Goal: Task Accomplishment & Management: Manage account settings

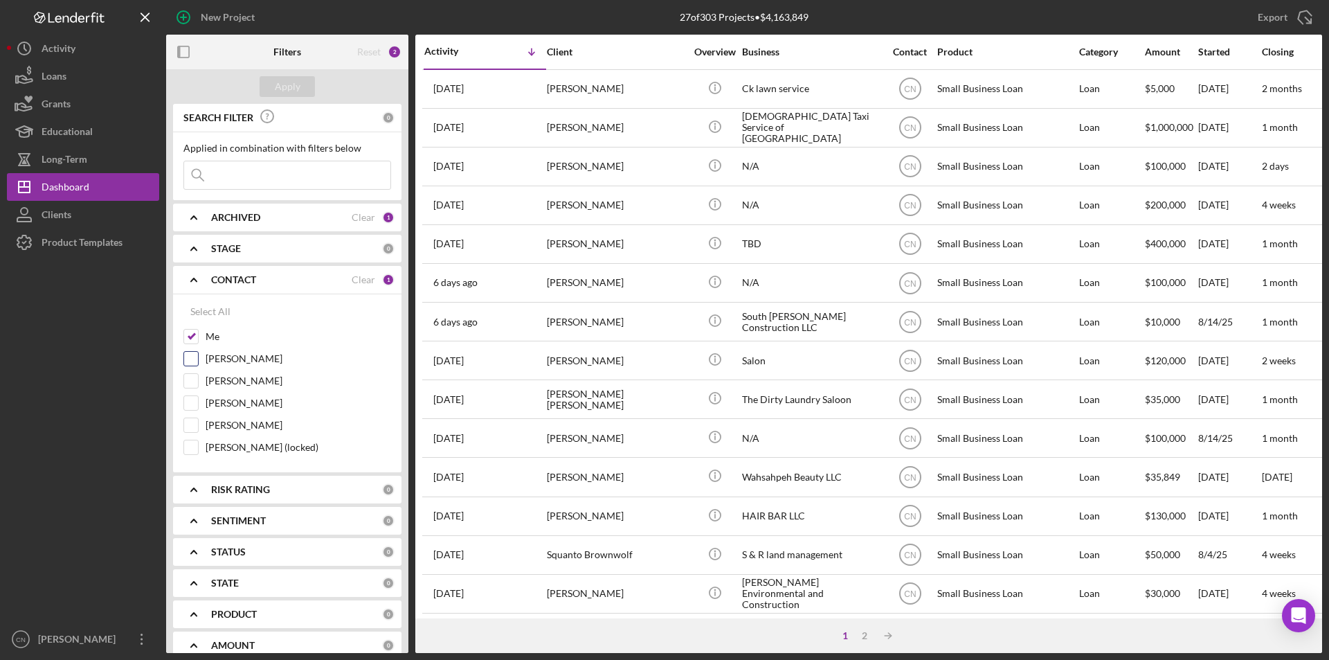
click at [185, 358] on input "[PERSON_NAME]" at bounding box center [191, 359] width 14 height 14
checkbox input "true"
click at [283, 87] on div "Apply" at bounding box center [288, 86] width 26 height 21
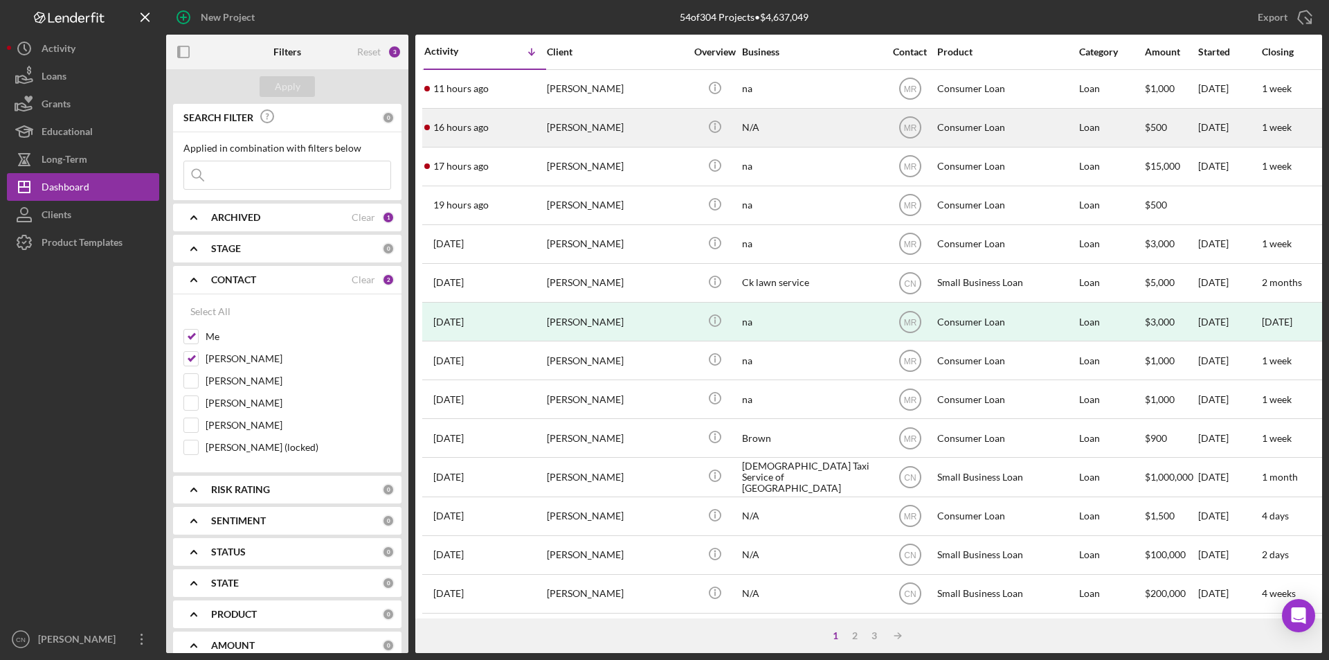
click at [580, 122] on div "[PERSON_NAME]" at bounding box center [616, 127] width 138 height 37
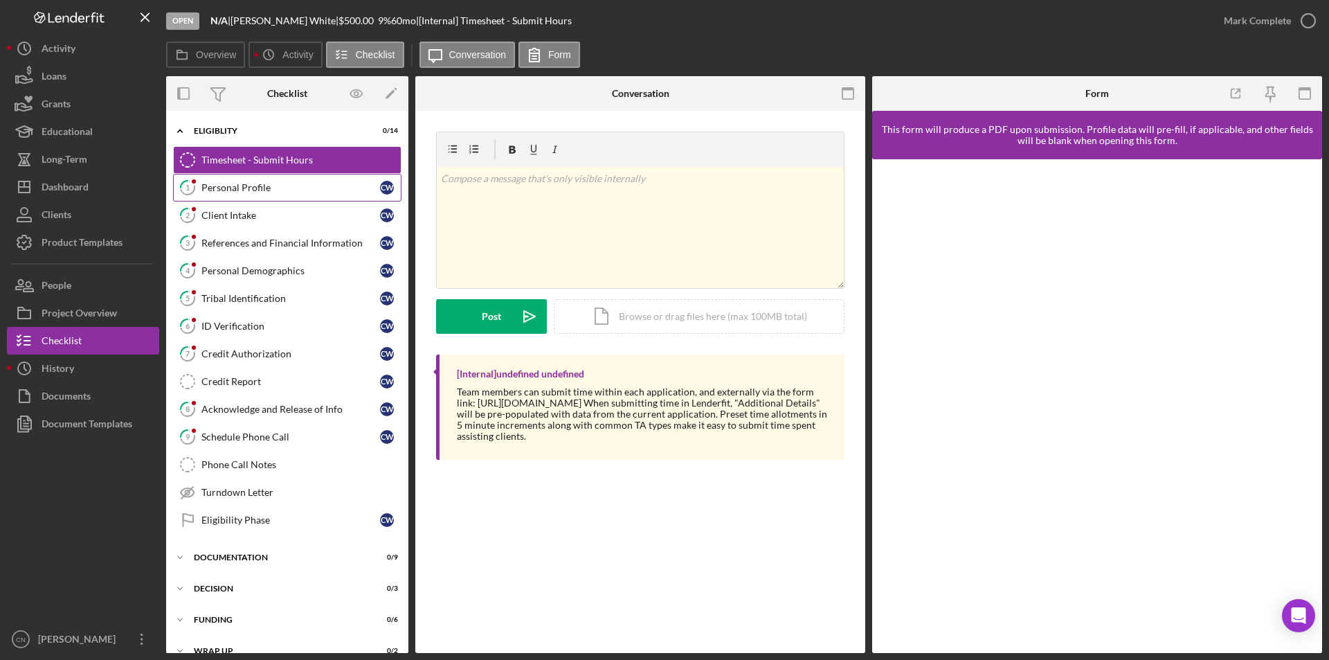
click at [229, 183] on div "Personal Profile" at bounding box center [290, 187] width 179 height 11
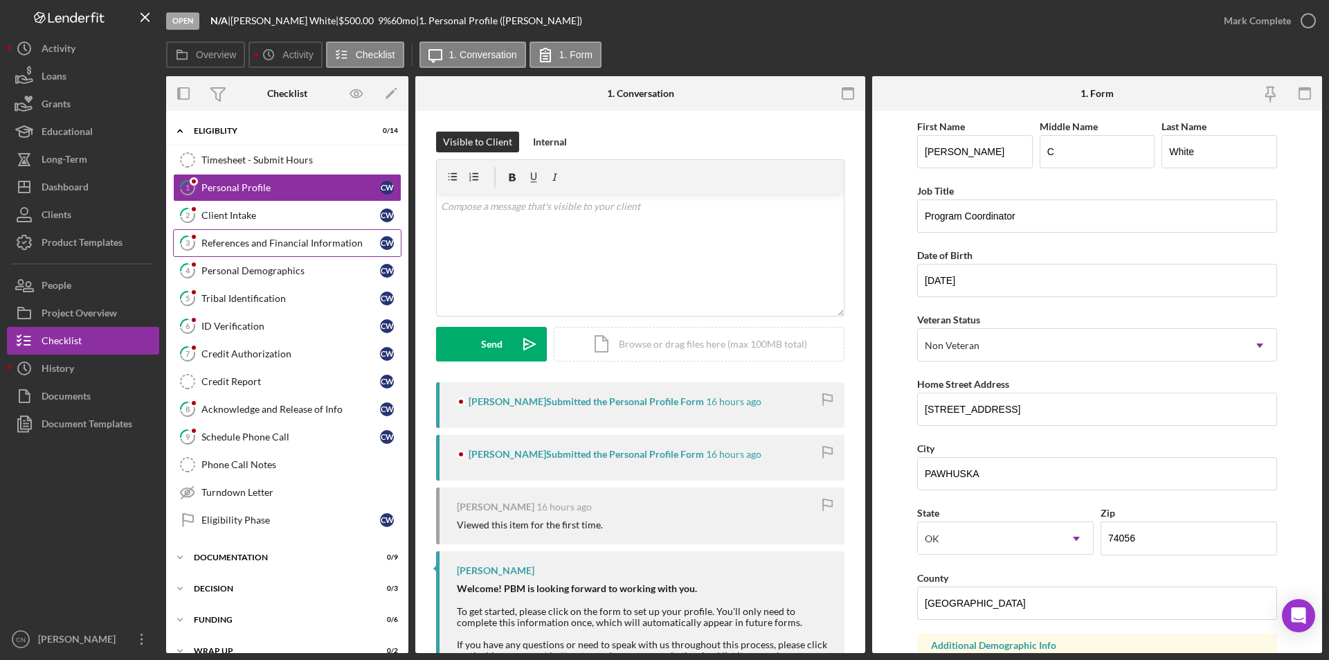
click at [233, 235] on link "3 References and Financial Information C W" at bounding box center [287, 243] width 228 height 28
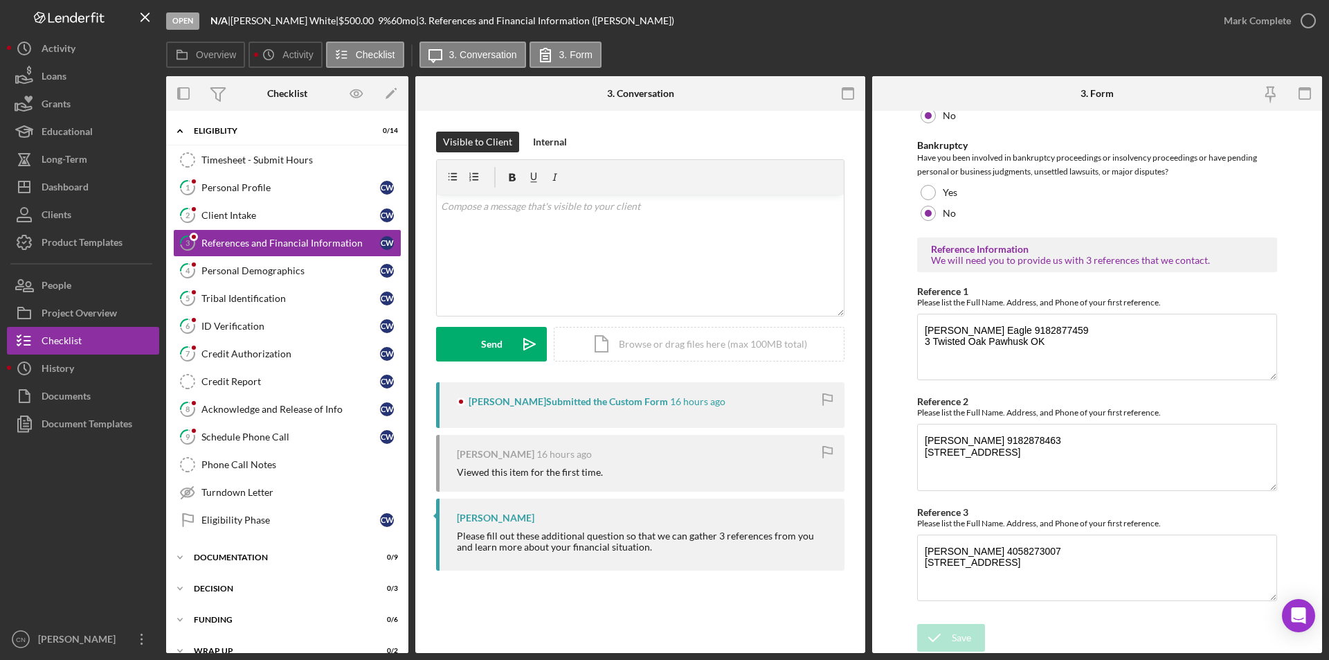
scroll to position [447, 0]
click at [239, 215] on div "Client Intake" at bounding box center [290, 215] width 179 height 11
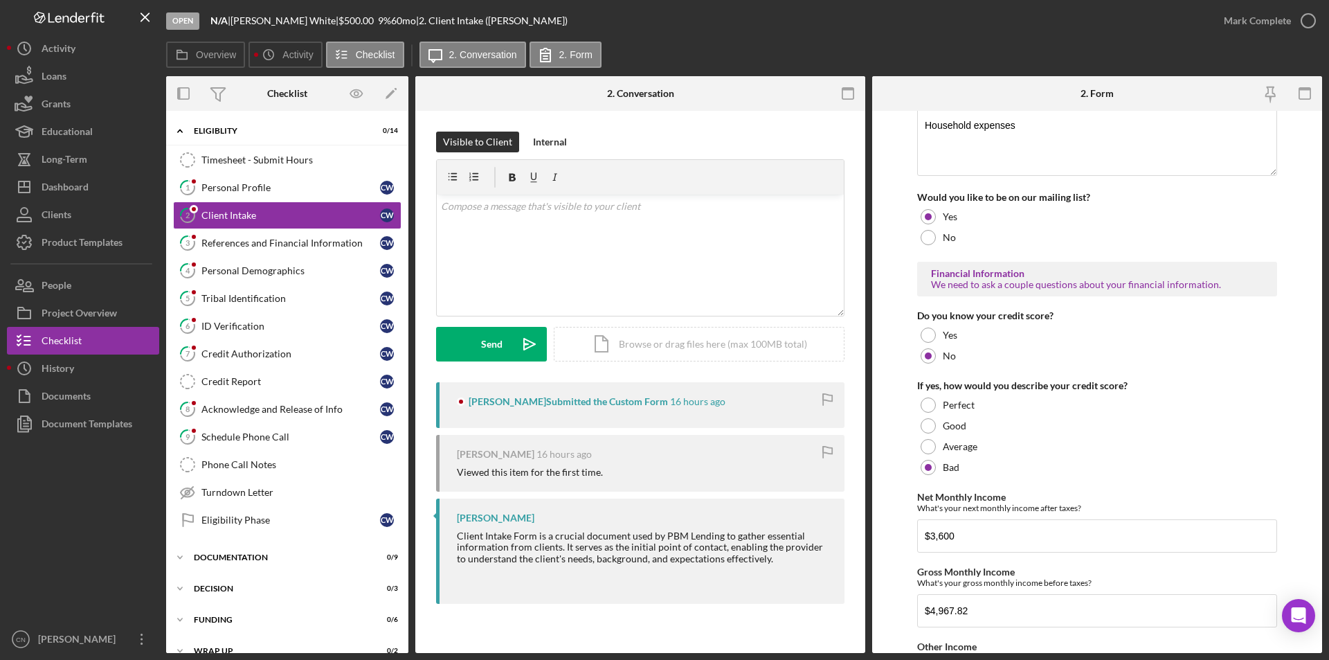
scroll to position [761, 0]
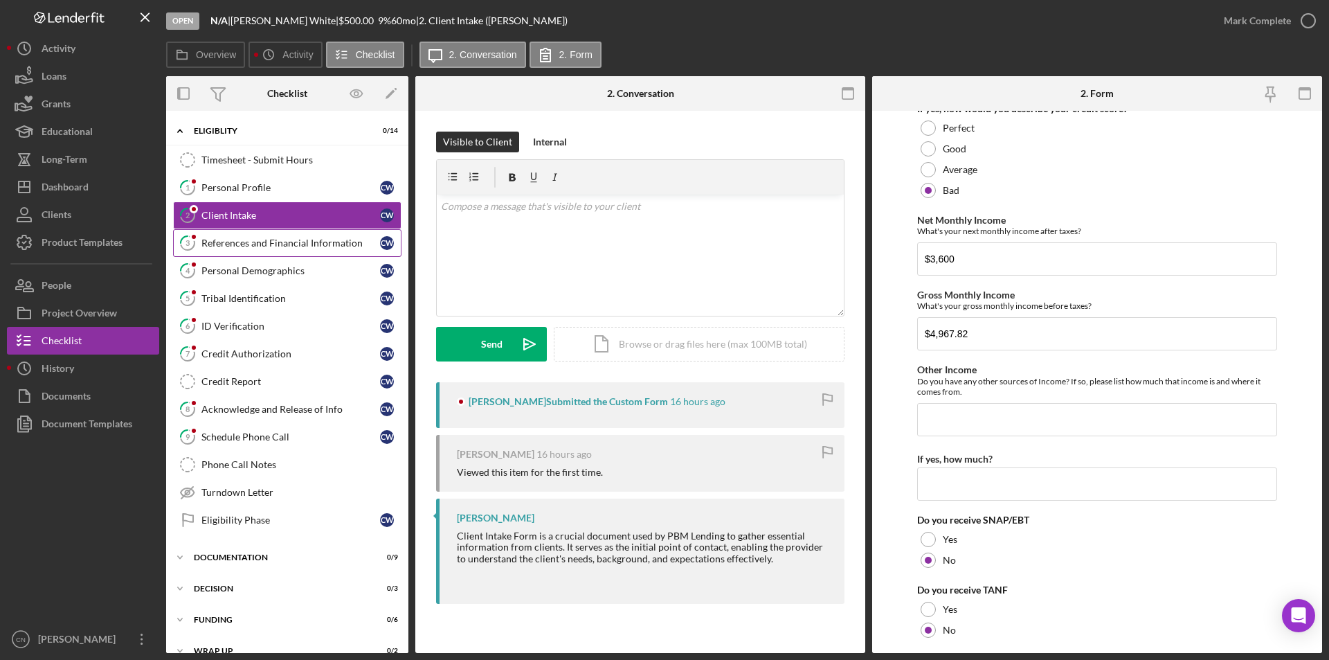
click at [259, 242] on div "References and Financial Information" at bounding box center [290, 242] width 179 height 11
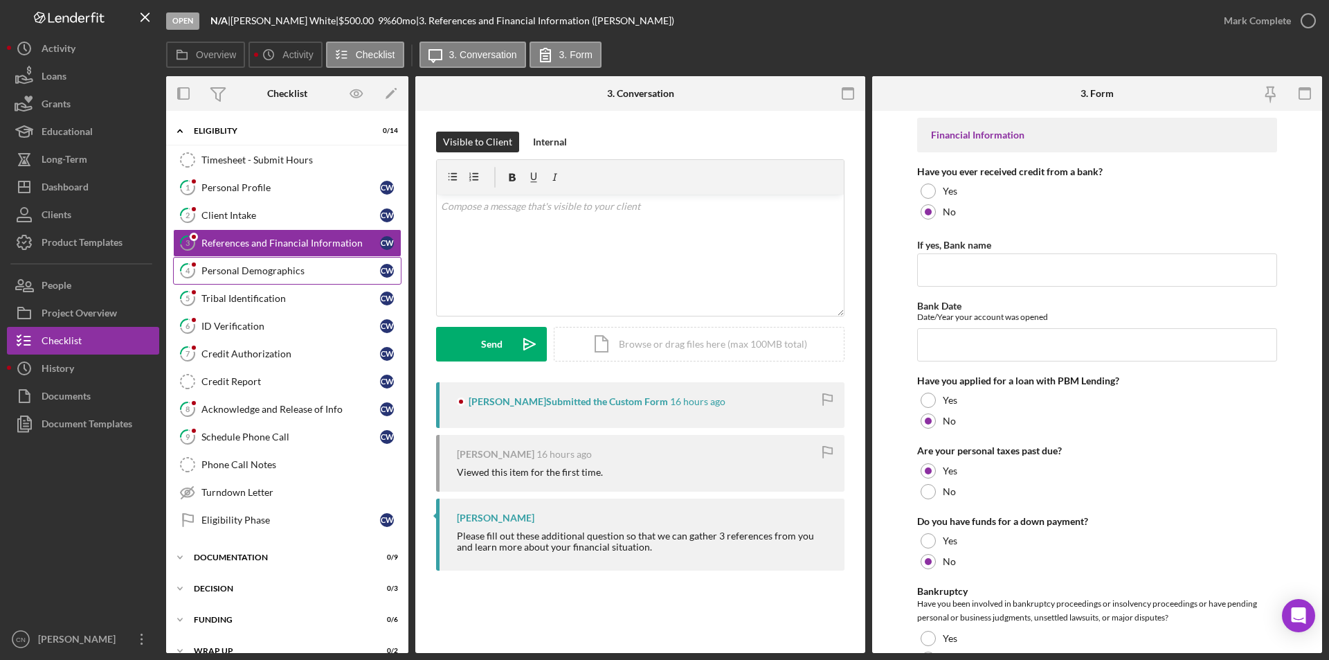
click at [248, 267] on div "Personal Demographics" at bounding box center [290, 270] width 179 height 11
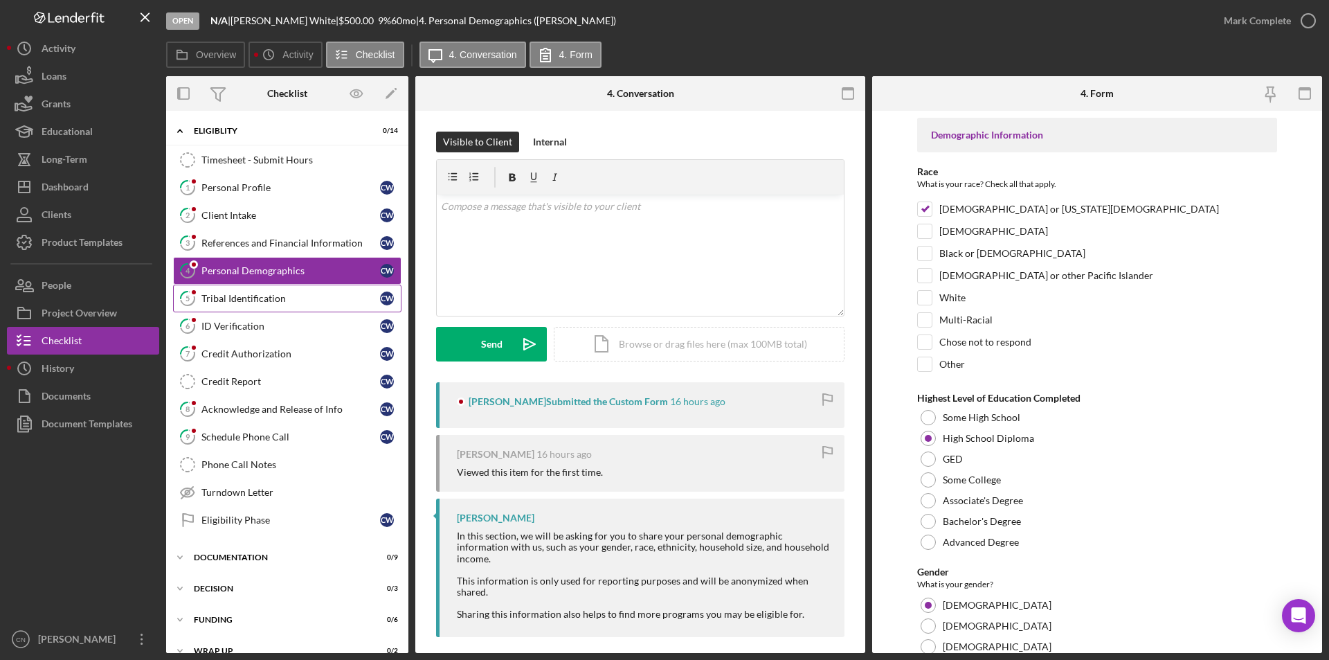
click at [242, 293] on div "Tribal Identification" at bounding box center [290, 298] width 179 height 11
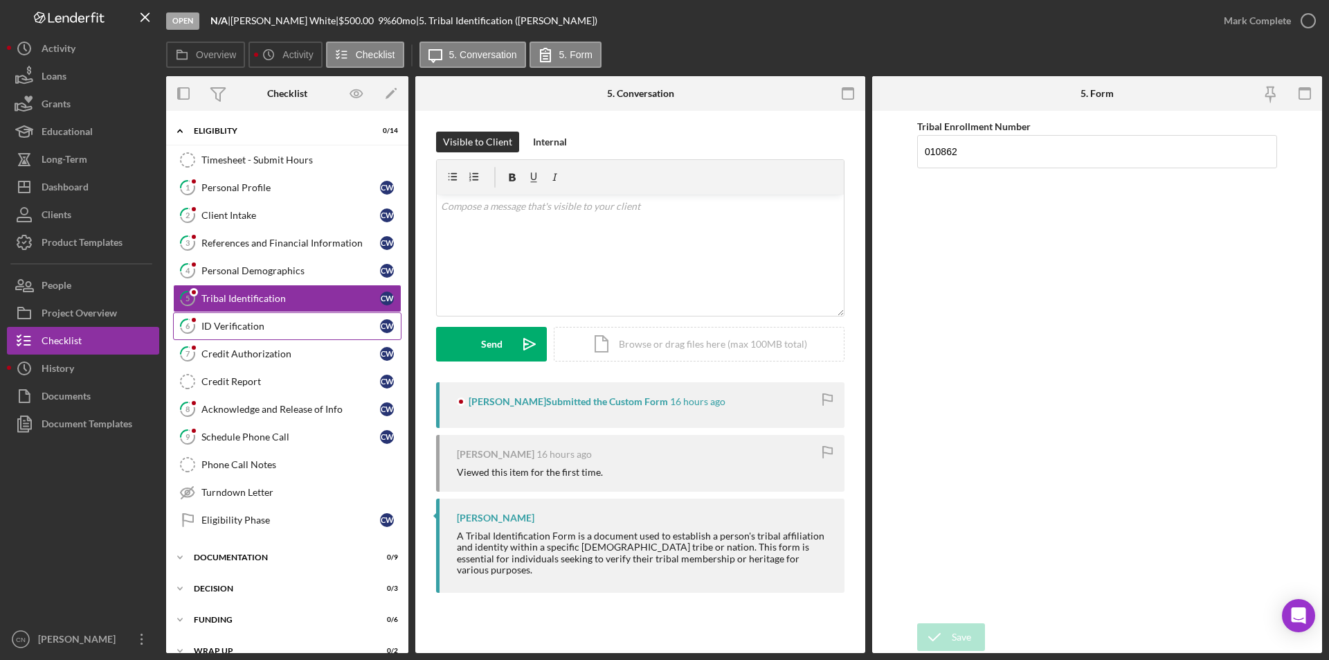
click at [223, 314] on link "6 ID Verification C W" at bounding box center [287, 326] width 228 height 28
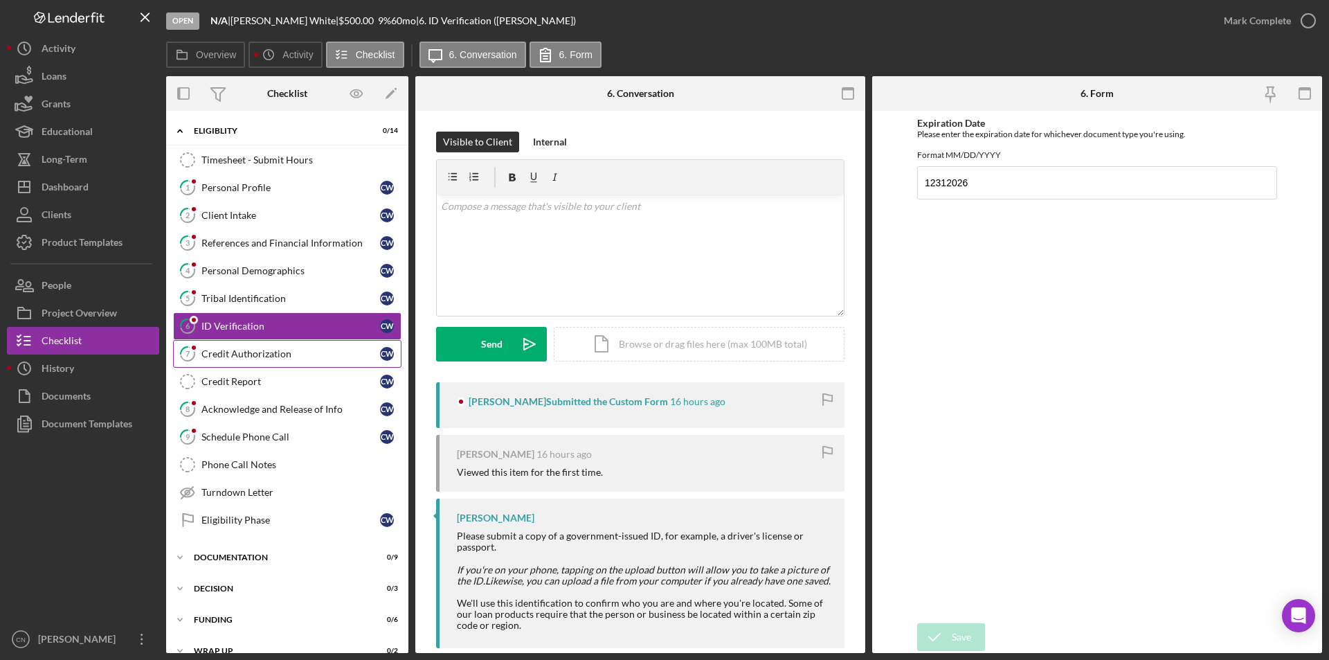
click at [260, 352] on div "Credit Authorization" at bounding box center [290, 353] width 179 height 11
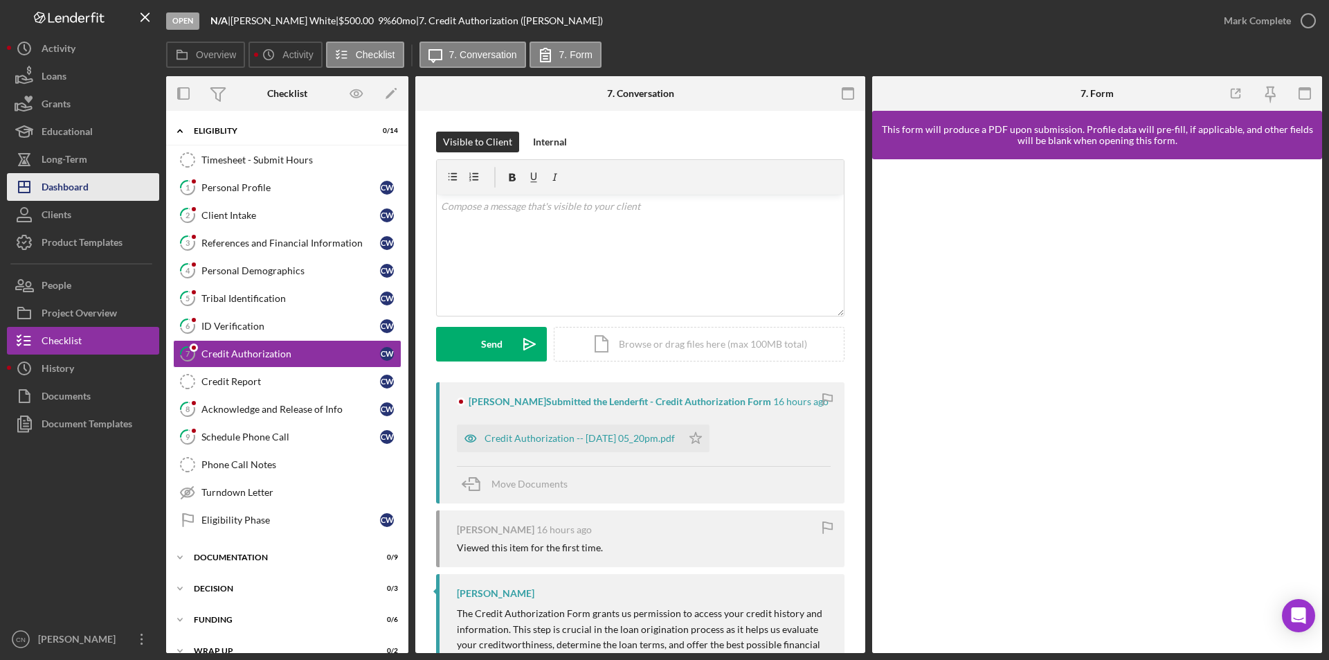
click at [69, 190] on div "Dashboard" at bounding box center [65, 188] width 47 height 31
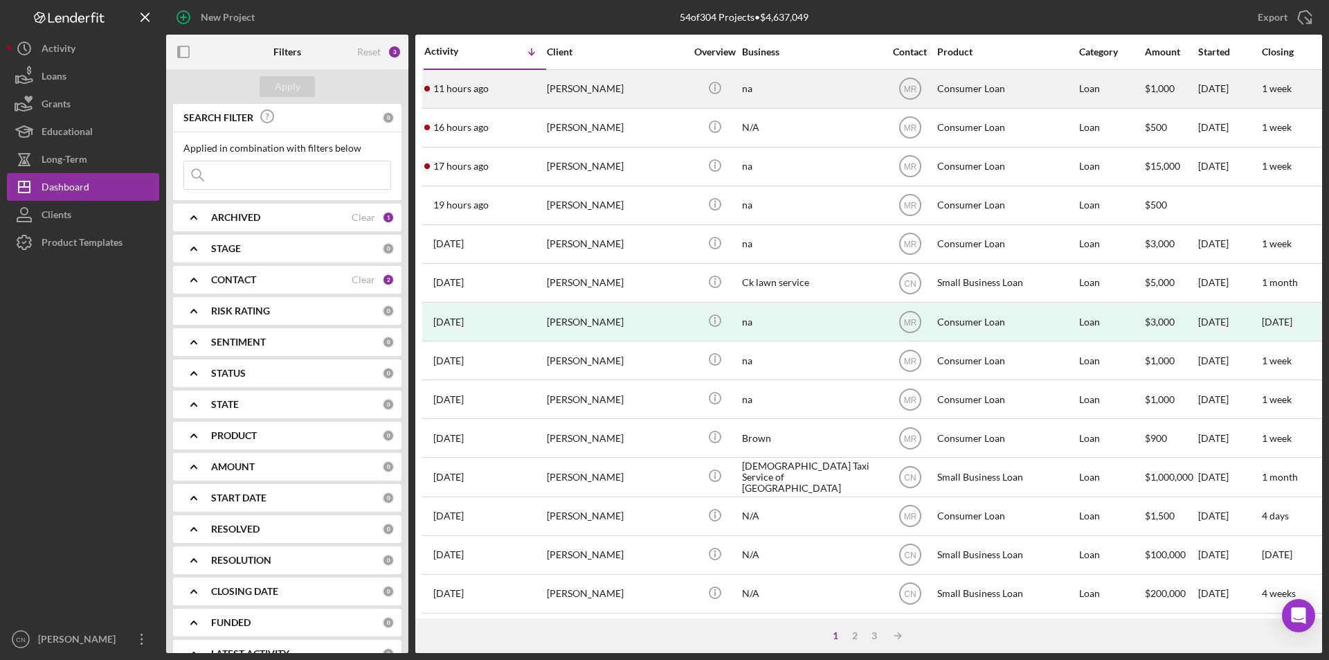
click at [603, 89] on div "[PERSON_NAME]" at bounding box center [616, 89] width 138 height 37
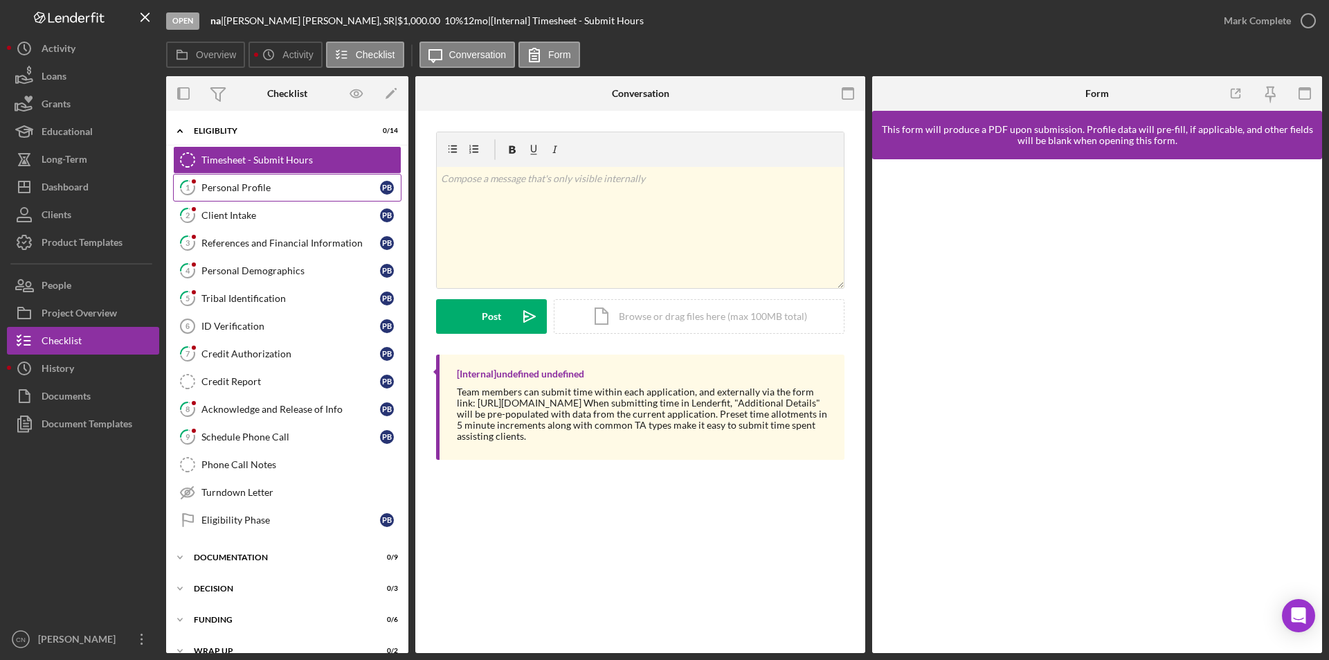
click at [235, 187] on div "Personal Profile" at bounding box center [290, 187] width 179 height 11
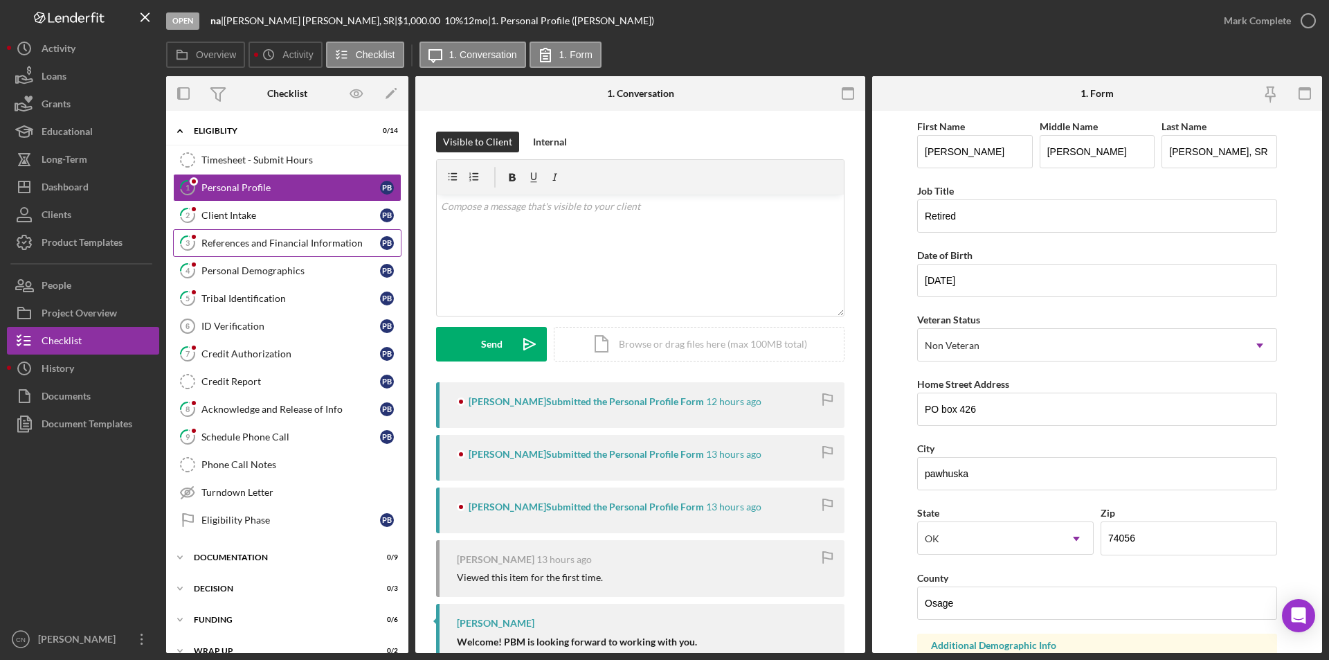
click at [235, 244] on div "References and Financial Information" at bounding box center [290, 242] width 179 height 11
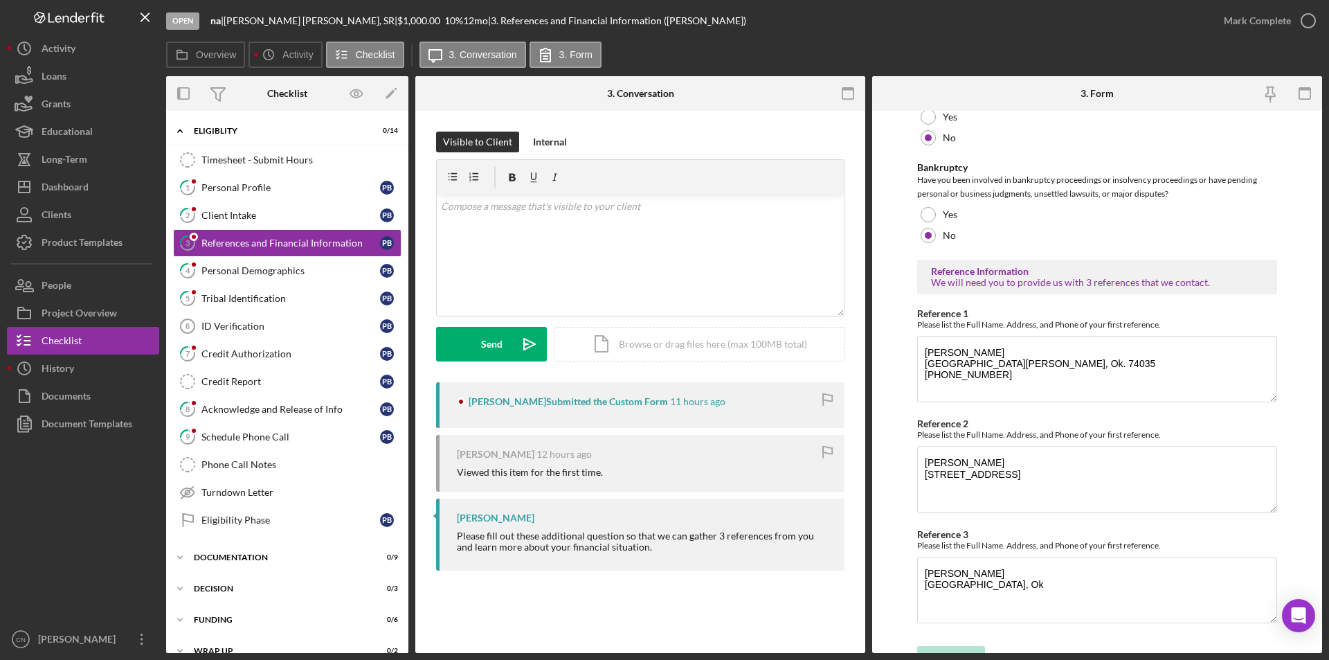
scroll to position [447, 0]
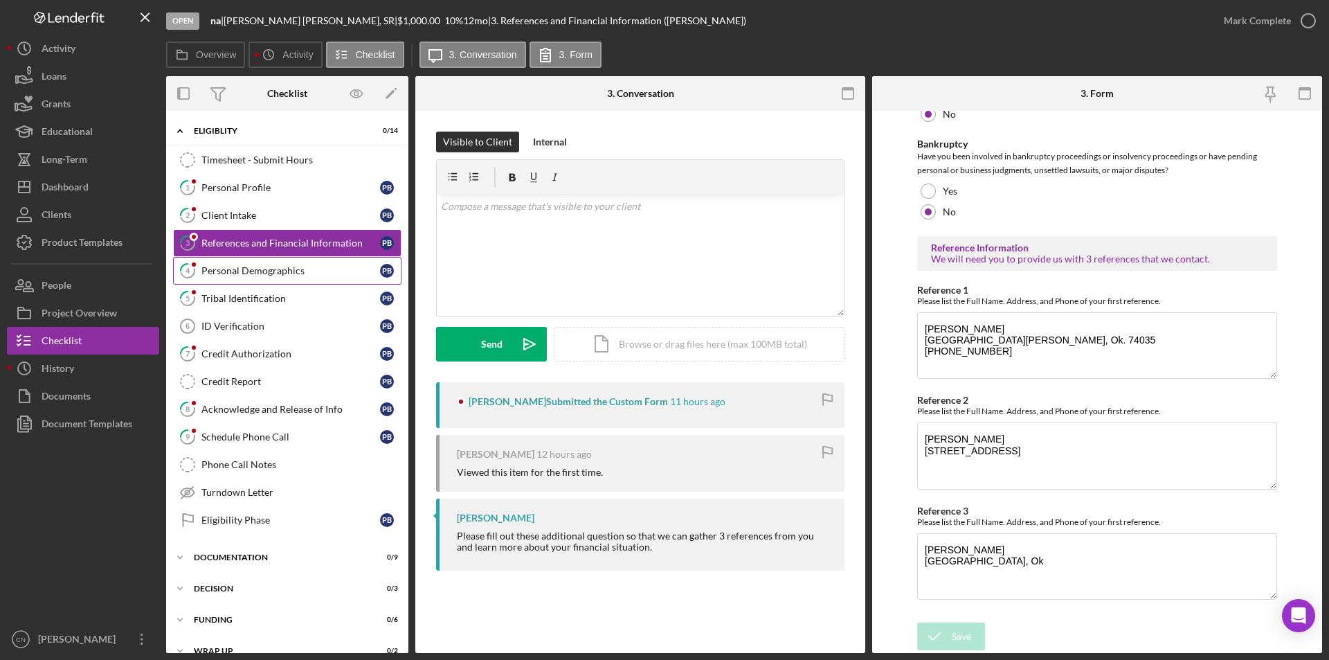
click at [263, 267] on div "Personal Demographics" at bounding box center [290, 270] width 179 height 11
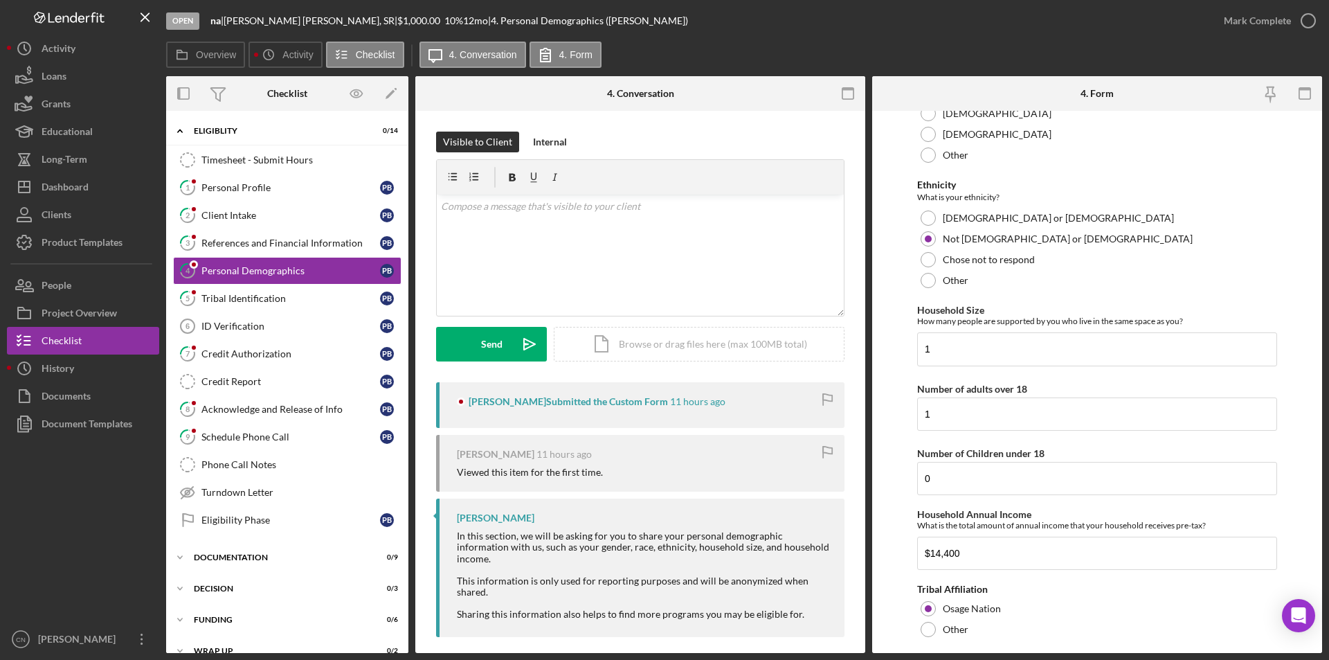
scroll to position [591, 0]
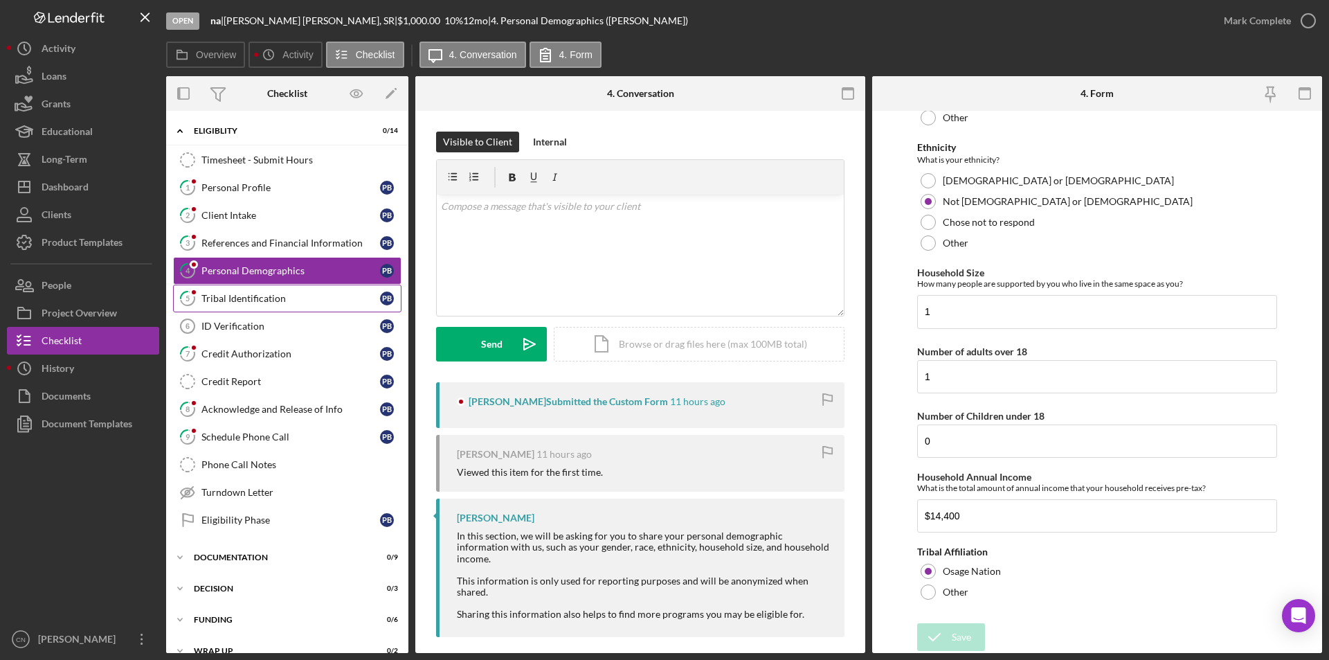
click at [269, 304] on div "Tribal Identification" at bounding box center [290, 298] width 179 height 11
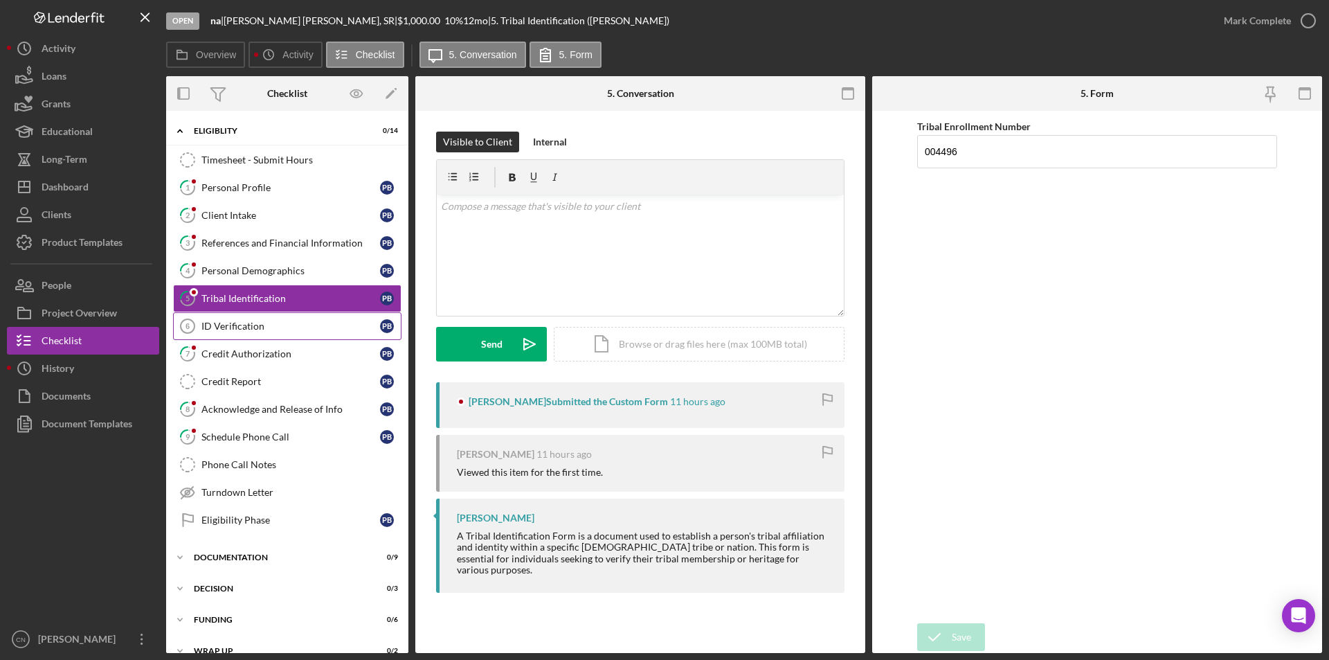
click at [251, 327] on div "ID Verification" at bounding box center [290, 325] width 179 height 11
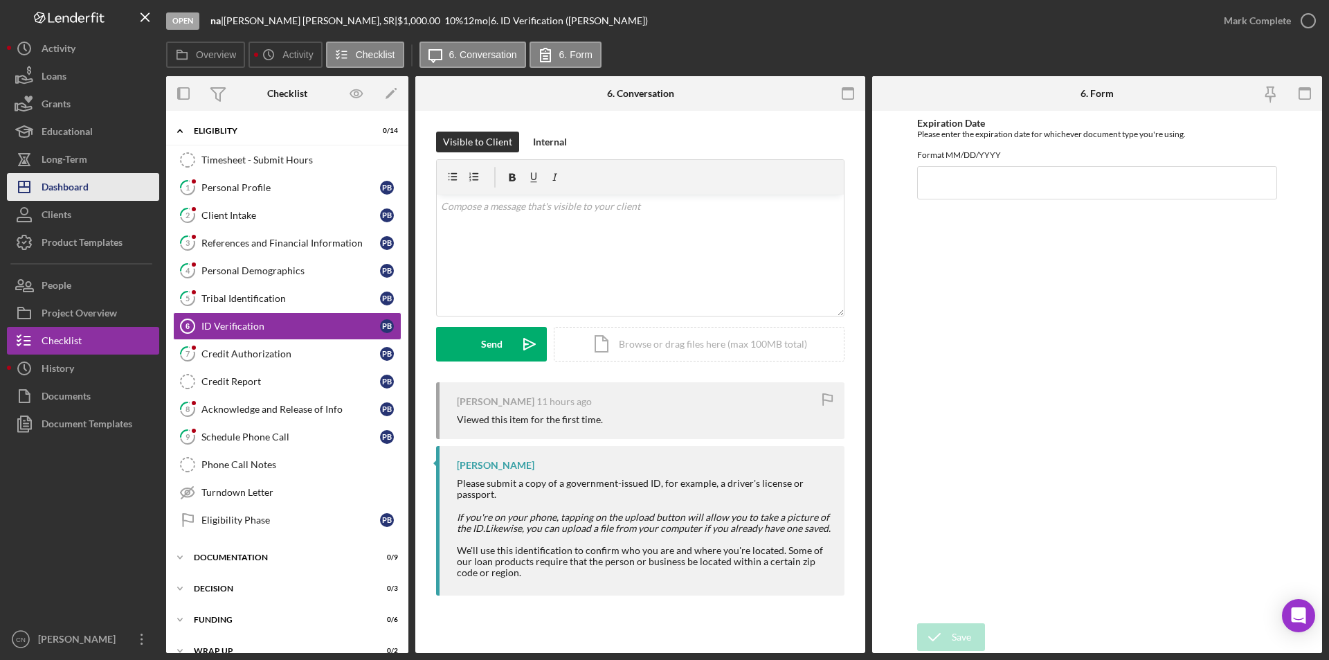
drag, startPoint x: 62, startPoint y: 185, endPoint x: 75, endPoint y: 185, distance: 12.5
click at [64, 185] on div "Dashboard" at bounding box center [65, 188] width 47 height 31
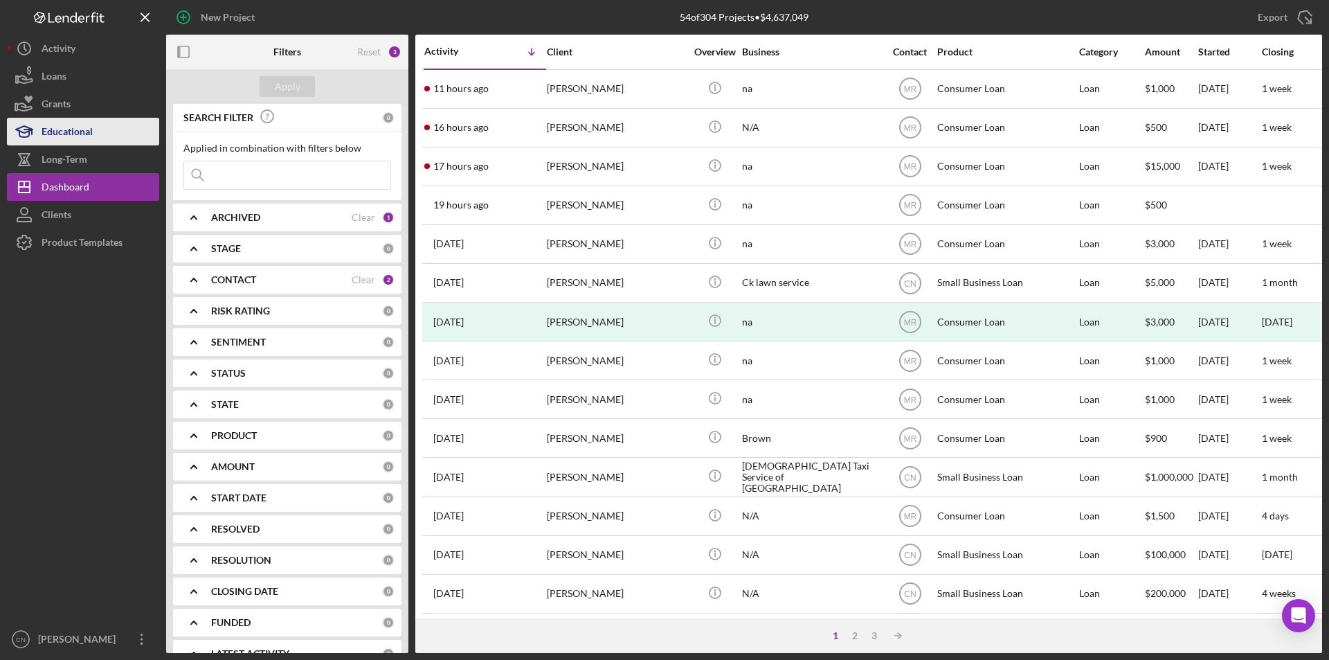
click at [84, 138] on div "Educational" at bounding box center [67, 133] width 51 height 31
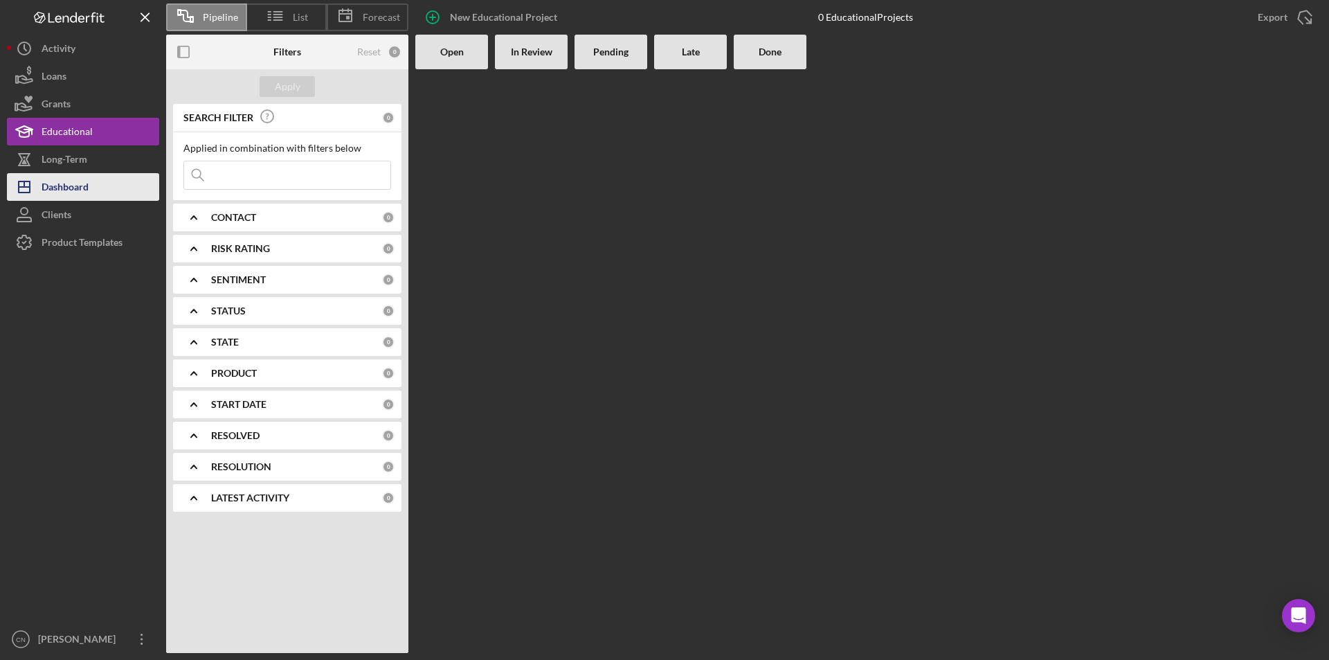
click at [71, 187] on div "Dashboard" at bounding box center [65, 188] width 47 height 31
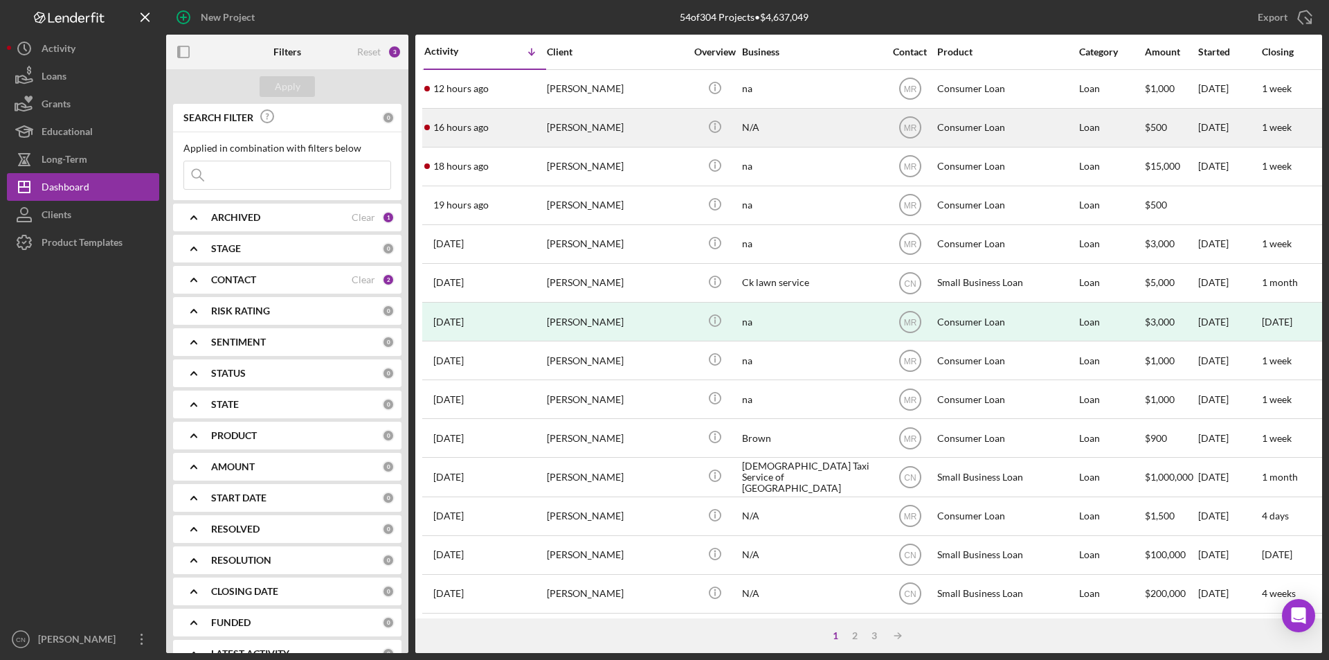
click at [456, 133] on div "16 hours ago [PERSON_NAME]" at bounding box center [484, 127] width 121 height 37
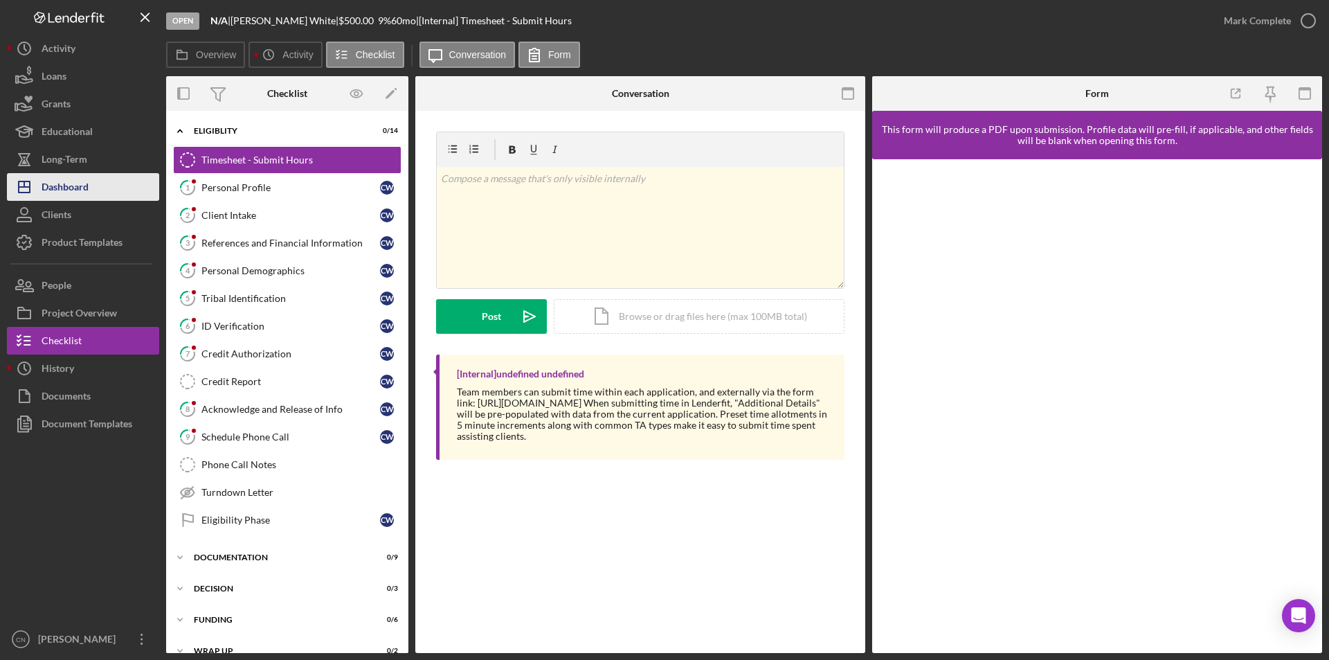
click at [69, 179] on div "Dashboard" at bounding box center [65, 188] width 47 height 31
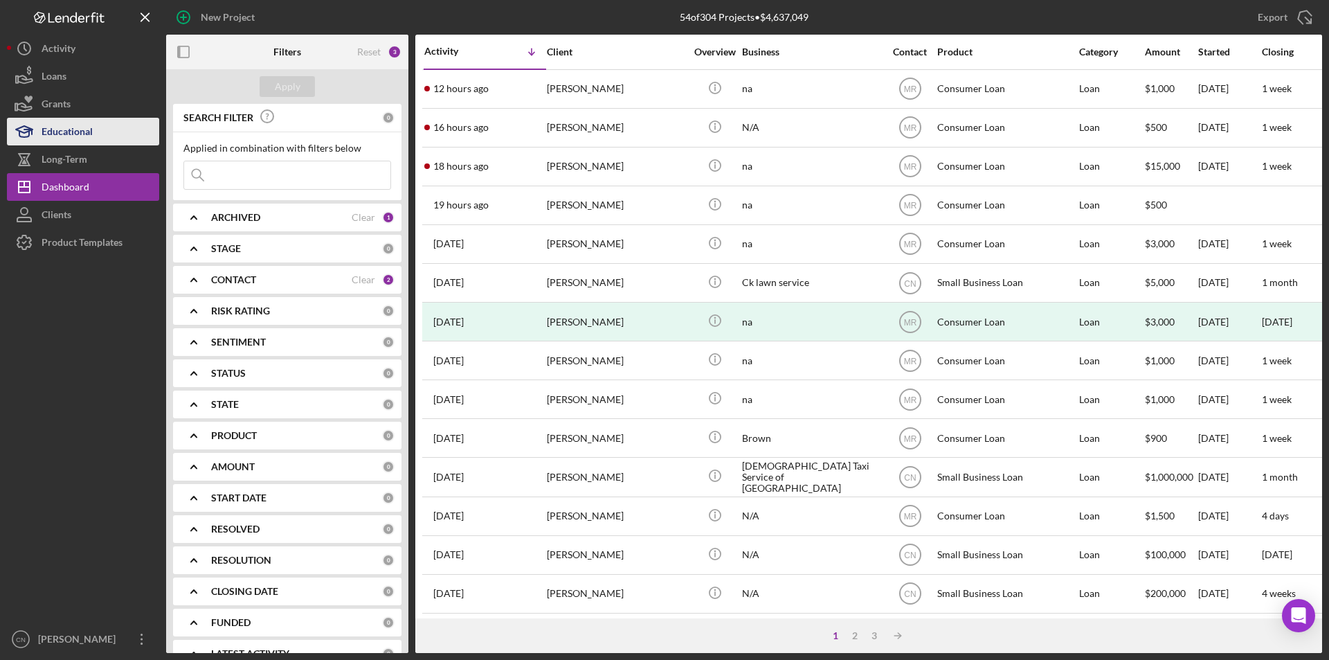
click at [63, 130] on div "Educational" at bounding box center [67, 133] width 51 height 31
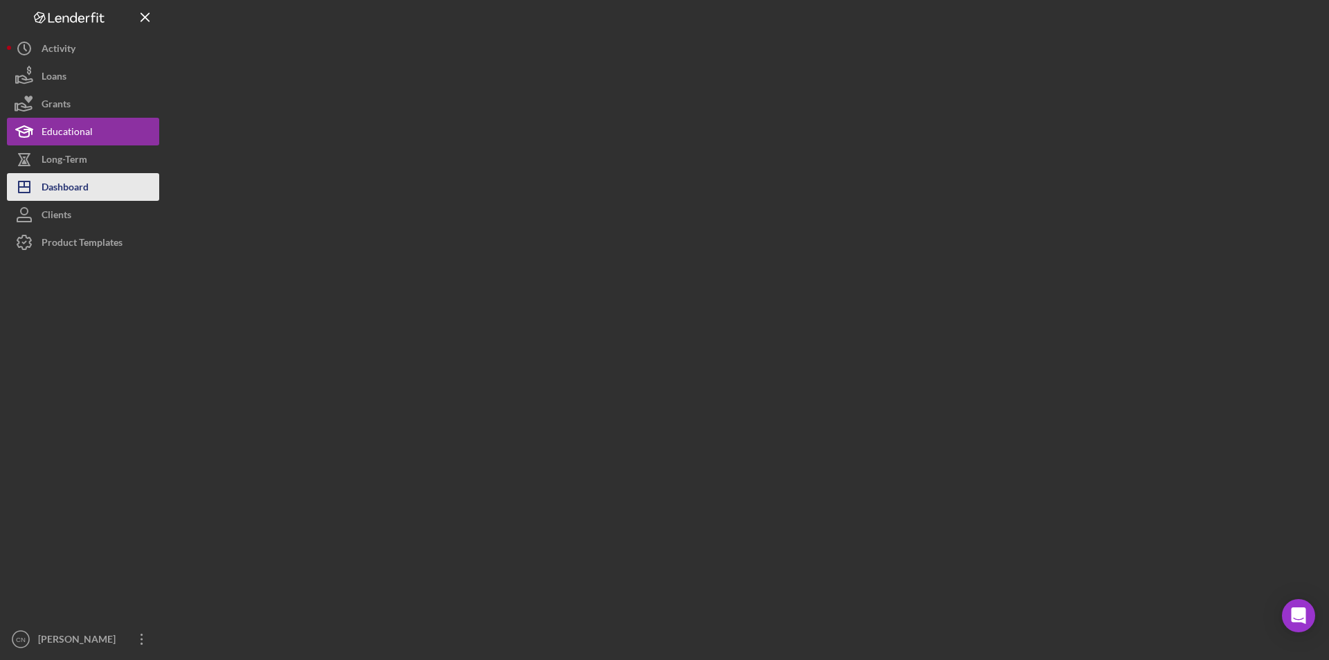
click at [61, 180] on div "Dashboard" at bounding box center [65, 188] width 47 height 31
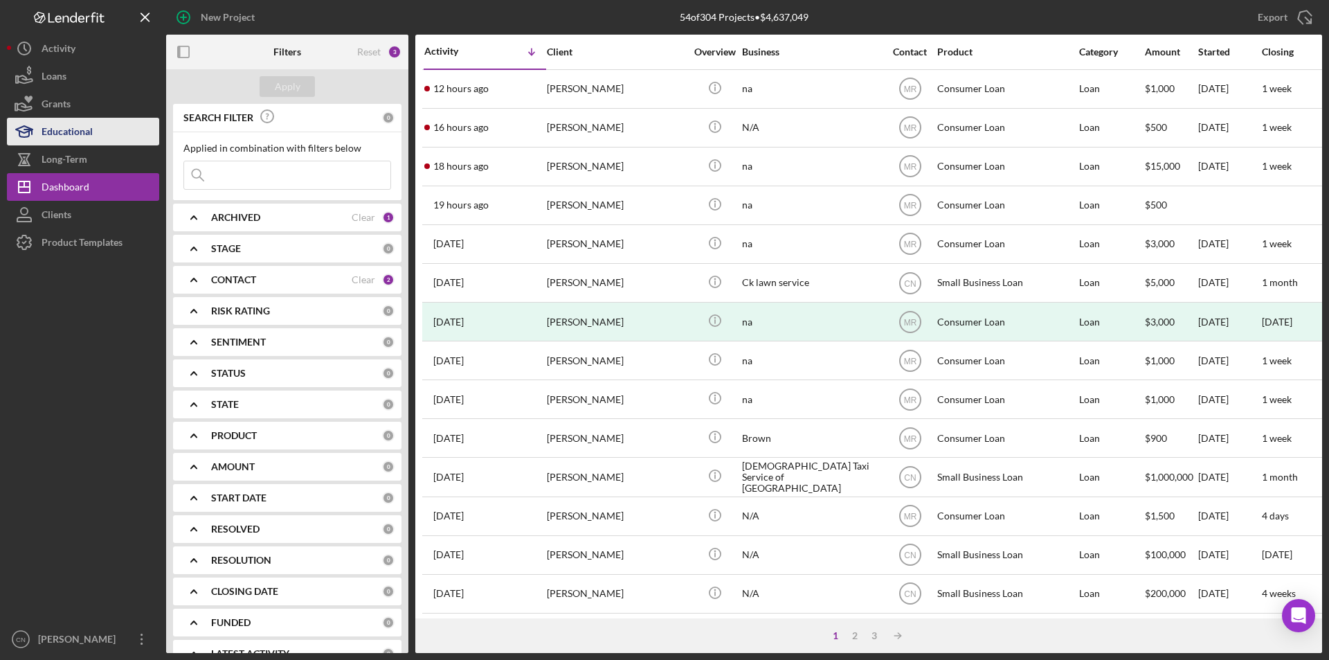
click at [54, 131] on div "Educational" at bounding box center [67, 133] width 51 height 31
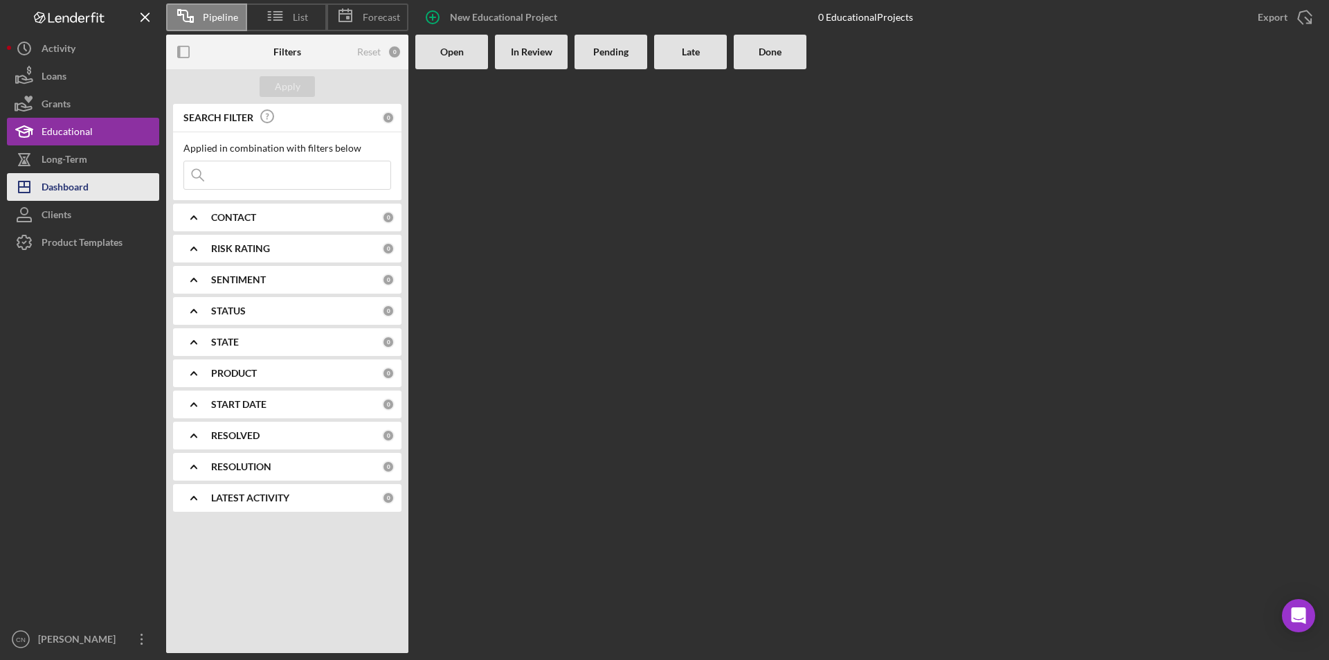
click at [46, 185] on div "Dashboard" at bounding box center [65, 188] width 47 height 31
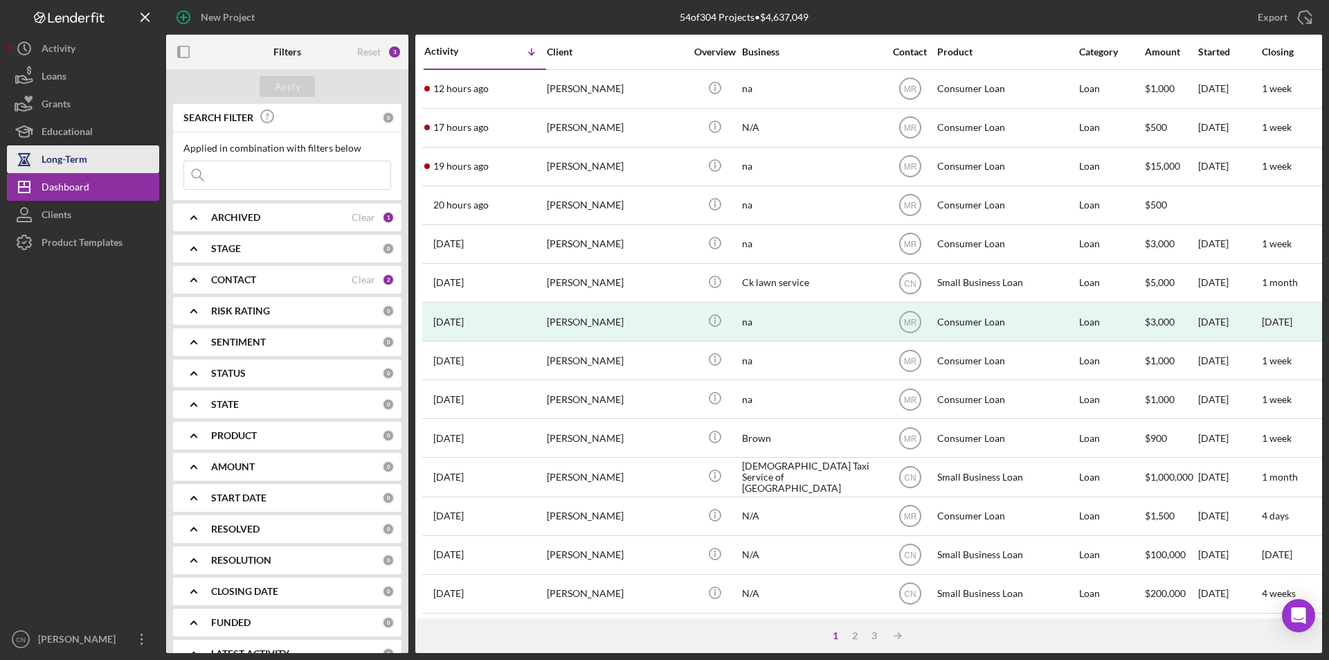
click at [87, 159] on div "Long-Term" at bounding box center [65, 160] width 46 height 31
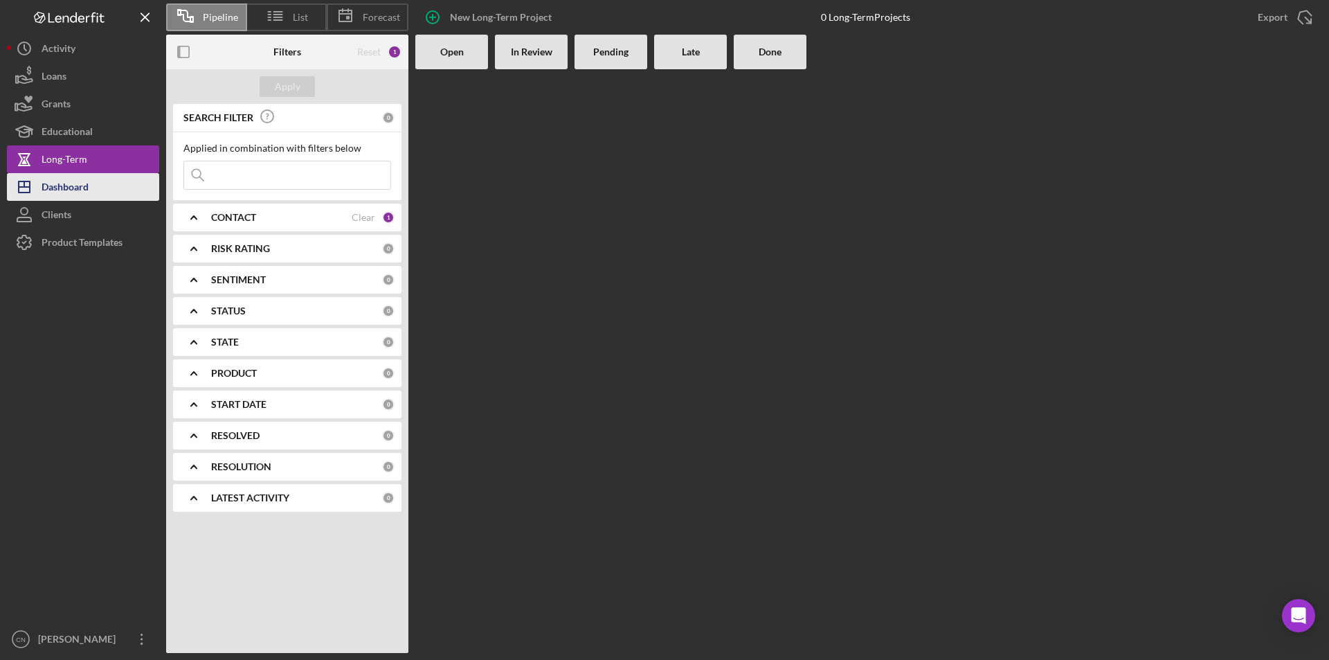
click at [65, 192] on div "Dashboard" at bounding box center [65, 188] width 47 height 31
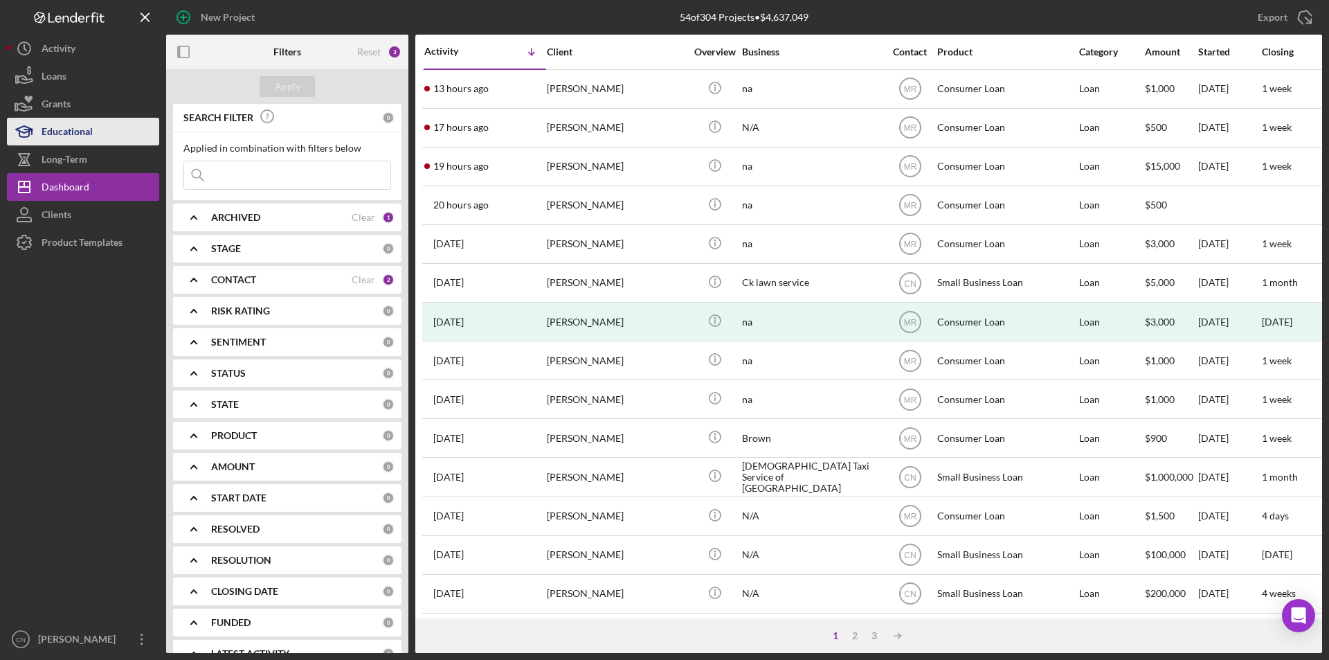
click at [74, 131] on div "Educational" at bounding box center [67, 133] width 51 height 31
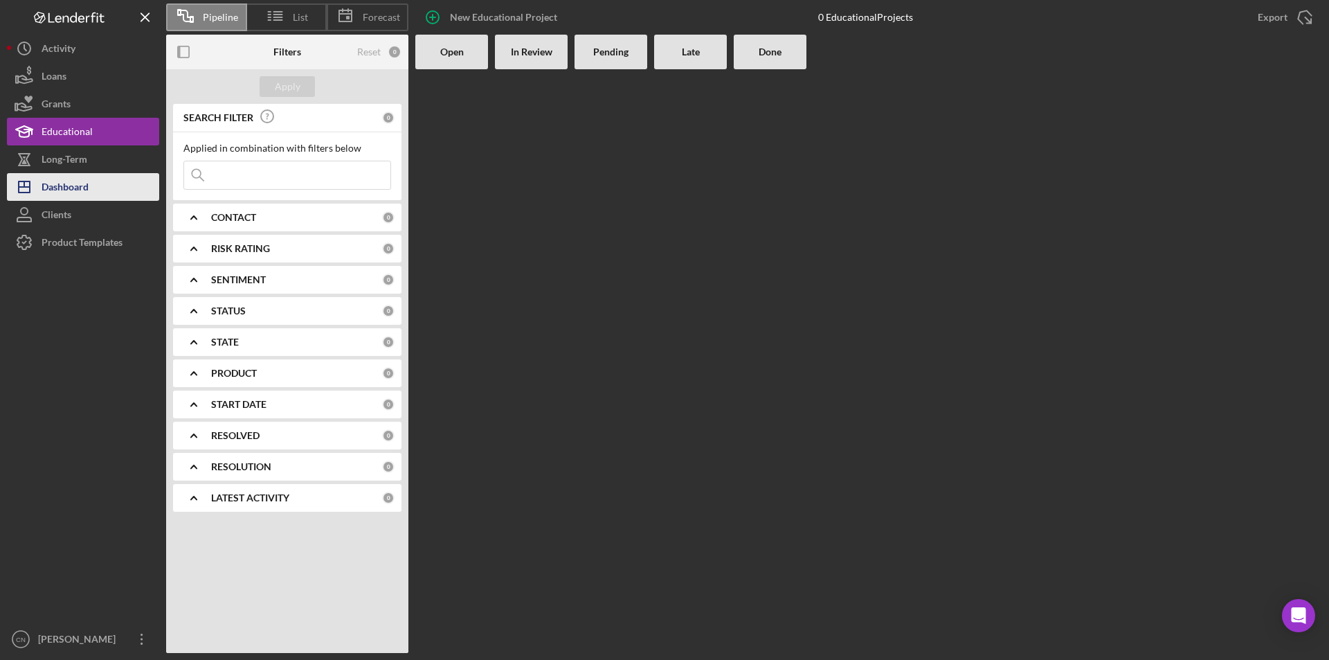
click at [71, 187] on div "Dashboard" at bounding box center [65, 188] width 47 height 31
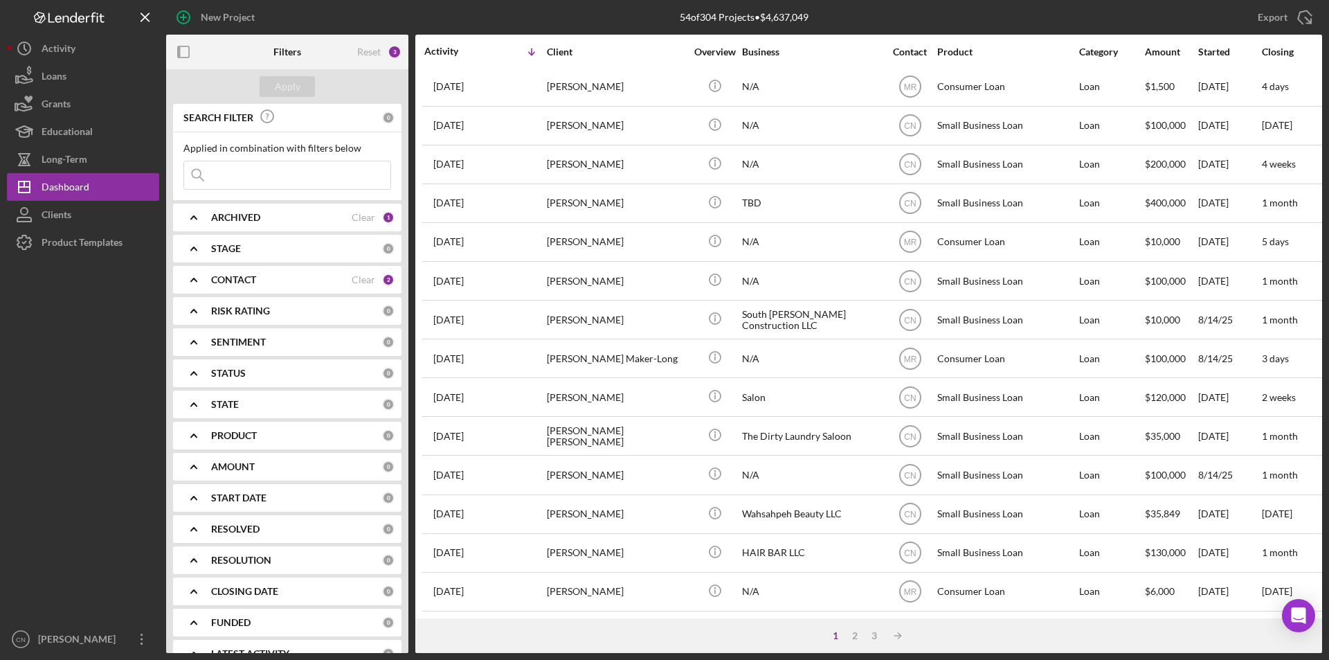
scroll to position [439, 0]
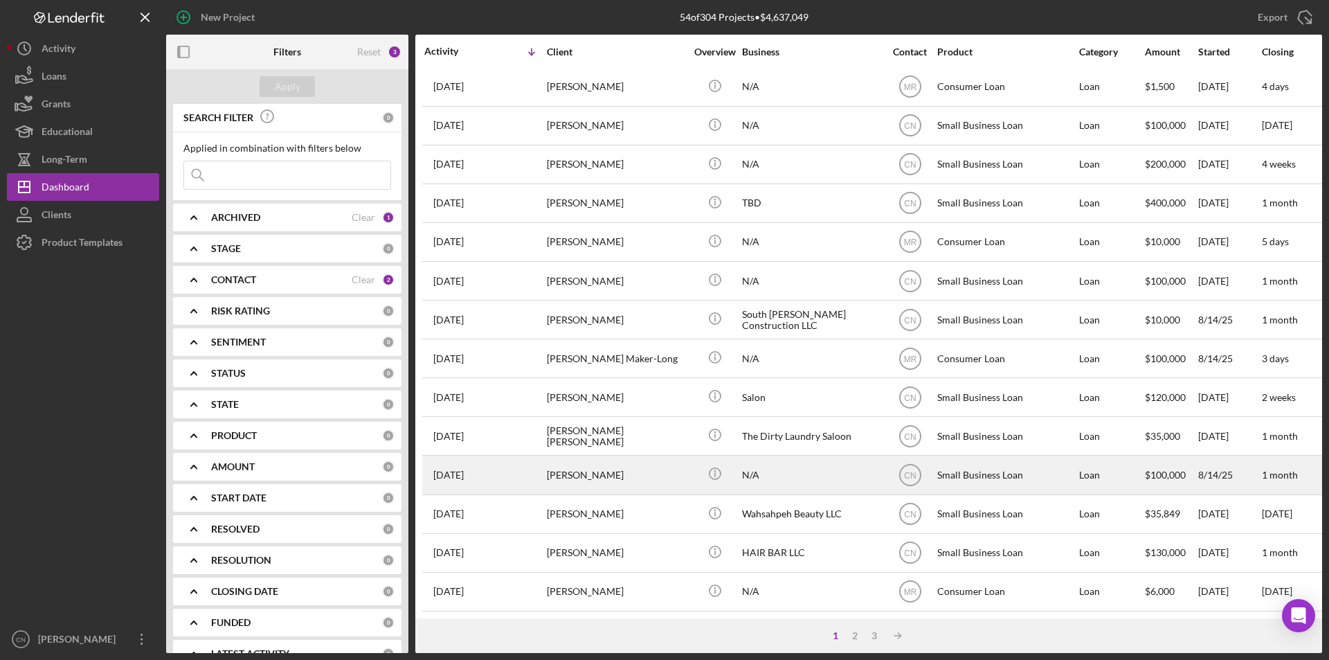
click at [577, 466] on div "[PERSON_NAME]" at bounding box center [616, 474] width 138 height 37
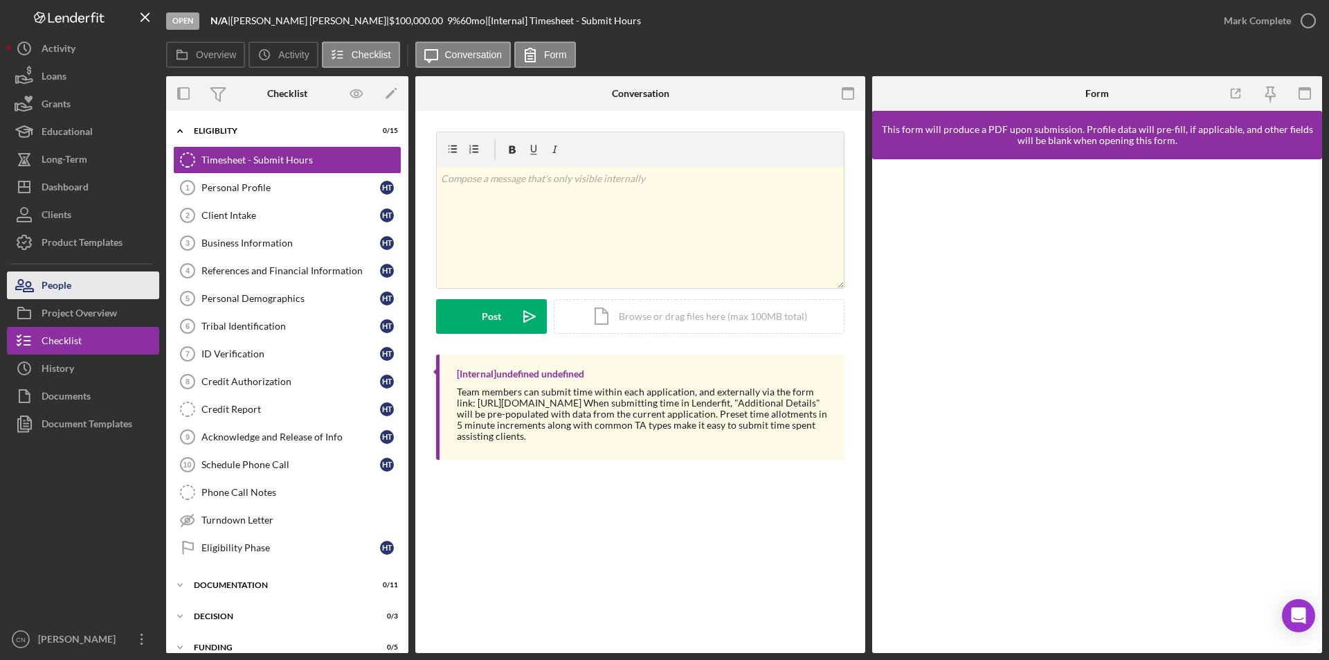
click at [54, 284] on div "People" at bounding box center [57, 286] width 30 height 31
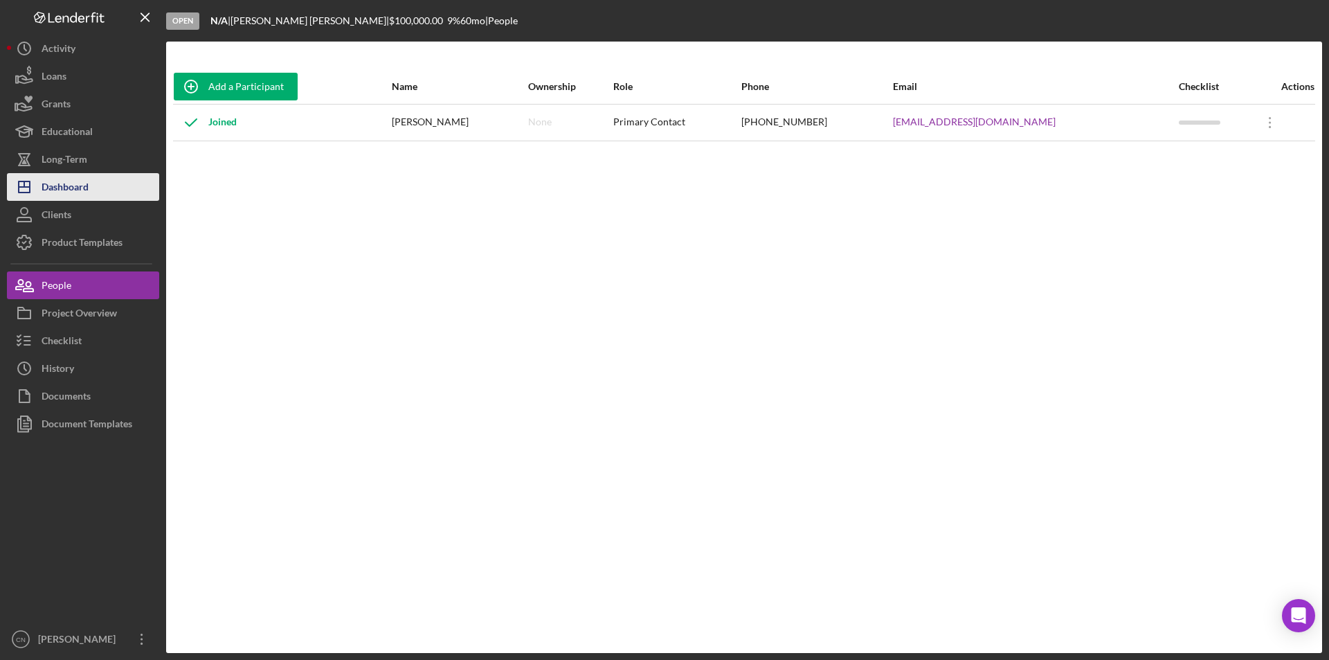
click at [62, 177] on div "Dashboard" at bounding box center [65, 188] width 47 height 31
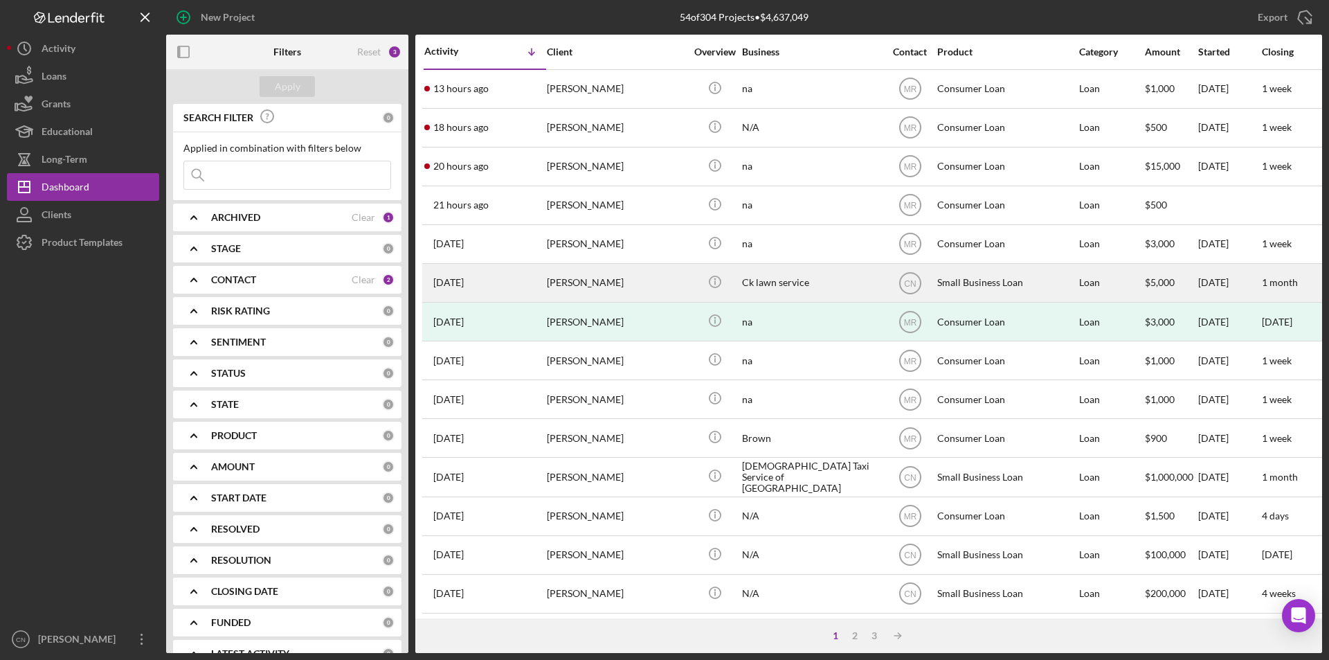
click at [563, 280] on div "[PERSON_NAME]" at bounding box center [616, 282] width 138 height 37
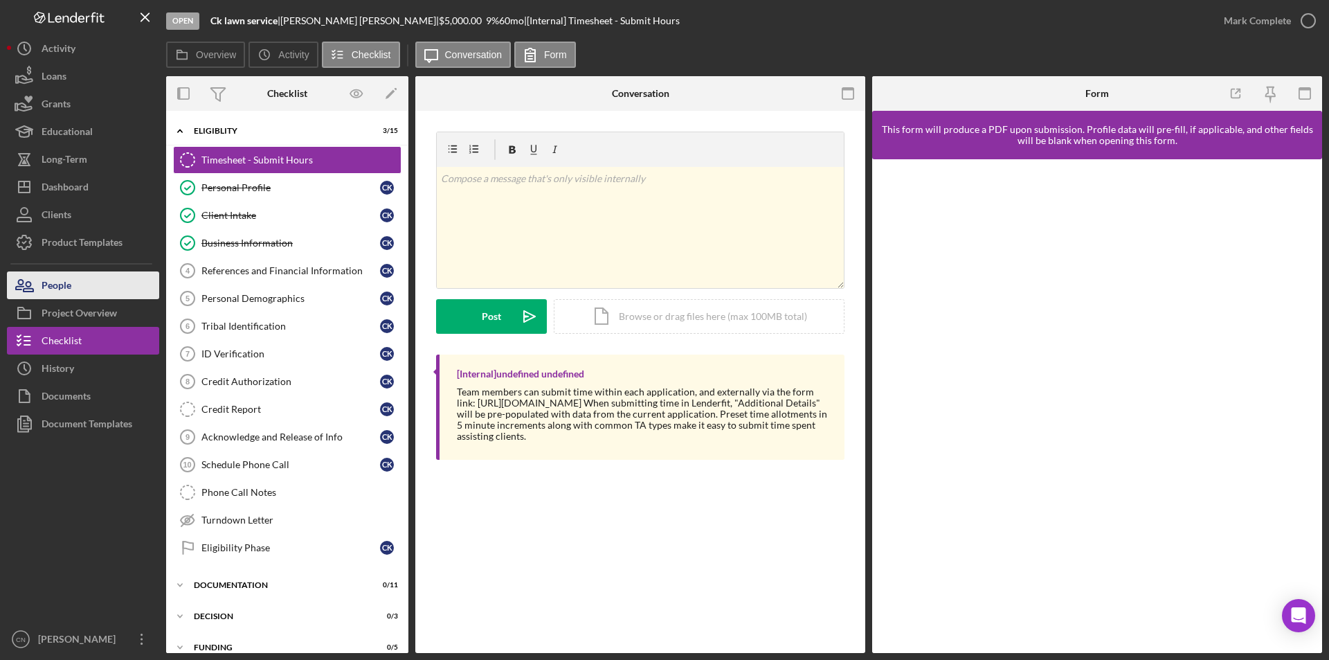
click at [67, 285] on div "People" at bounding box center [57, 286] width 30 height 31
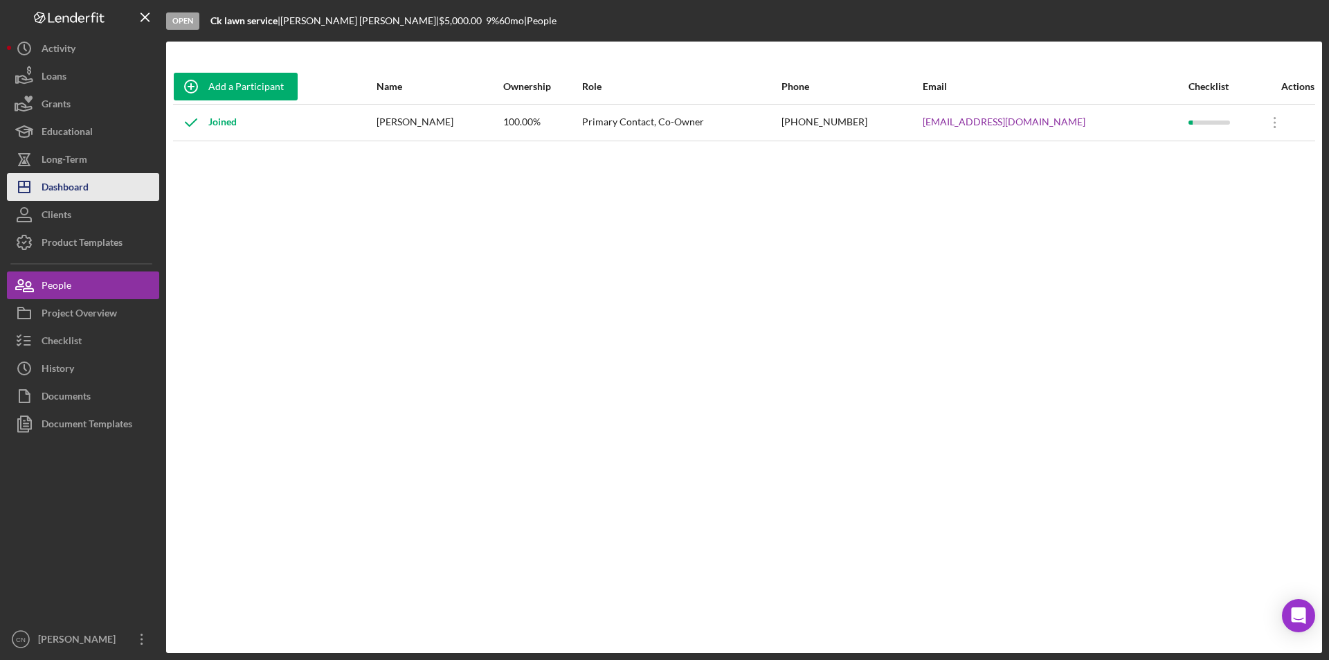
click at [46, 183] on div "Dashboard" at bounding box center [65, 188] width 47 height 31
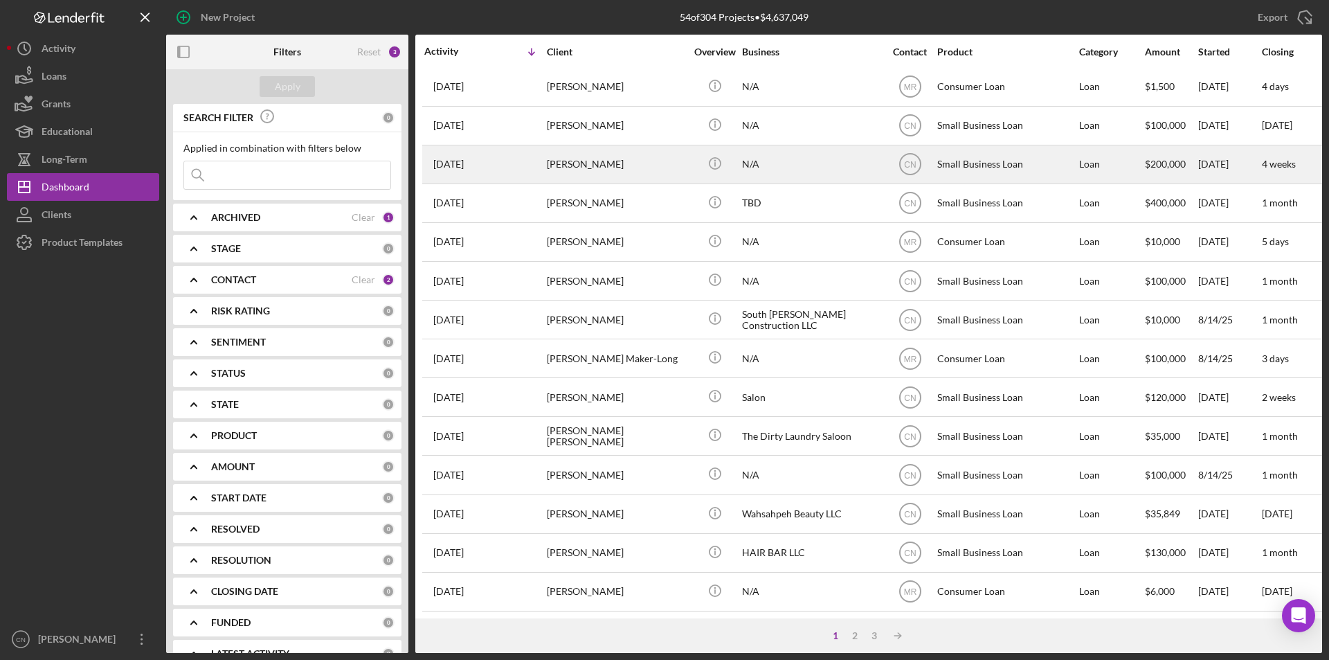
scroll to position [439, 0]
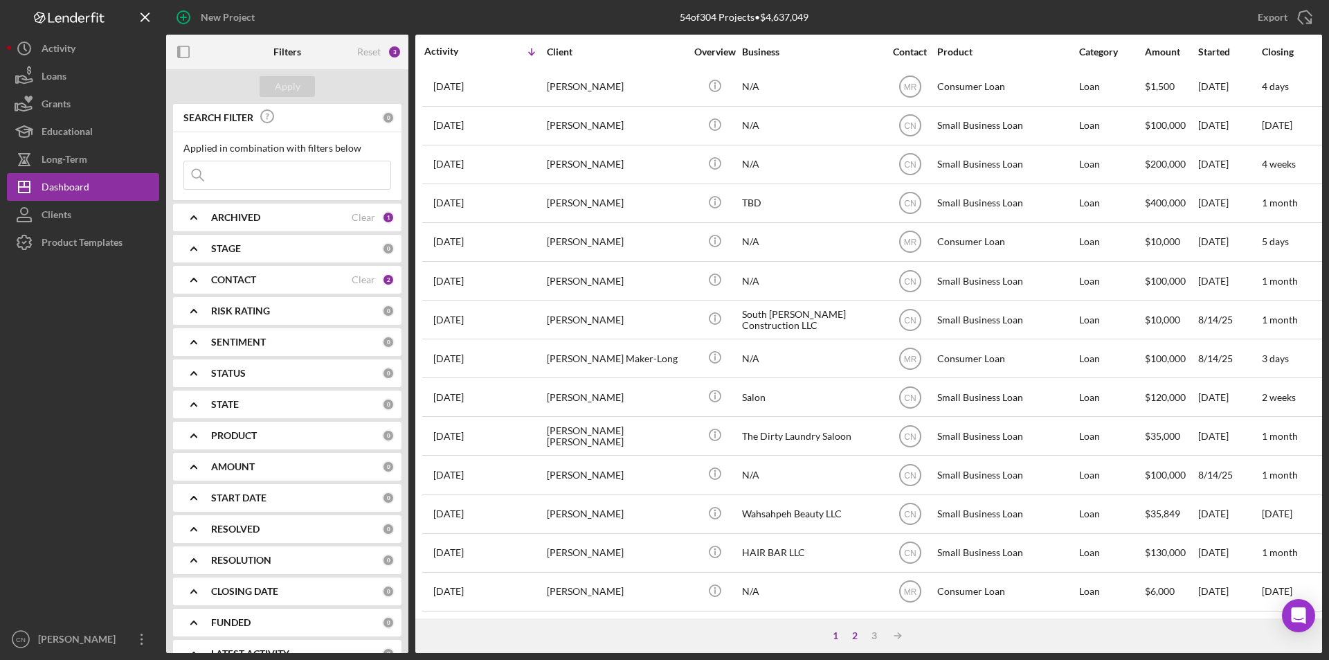
click at [858, 633] on div "2" at bounding box center [854, 635] width 19 height 11
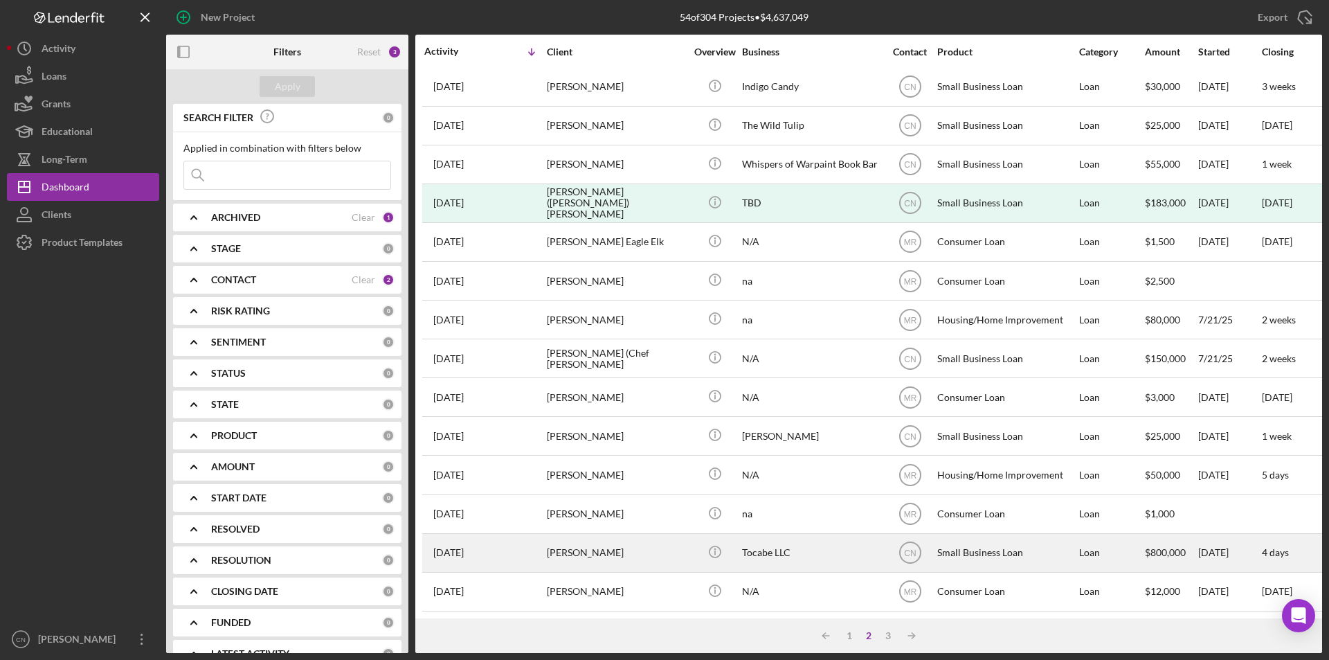
click at [577, 534] on div "[PERSON_NAME]" at bounding box center [616, 552] width 138 height 37
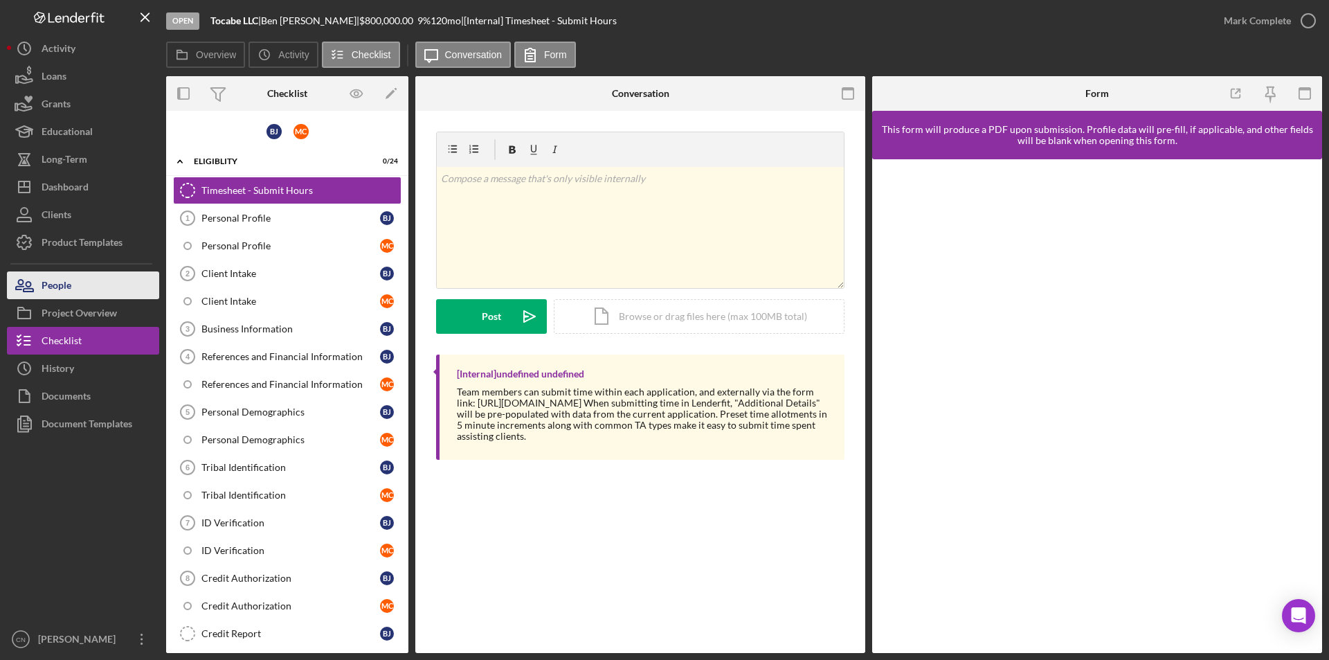
click at [51, 282] on div "People" at bounding box center [57, 286] width 30 height 31
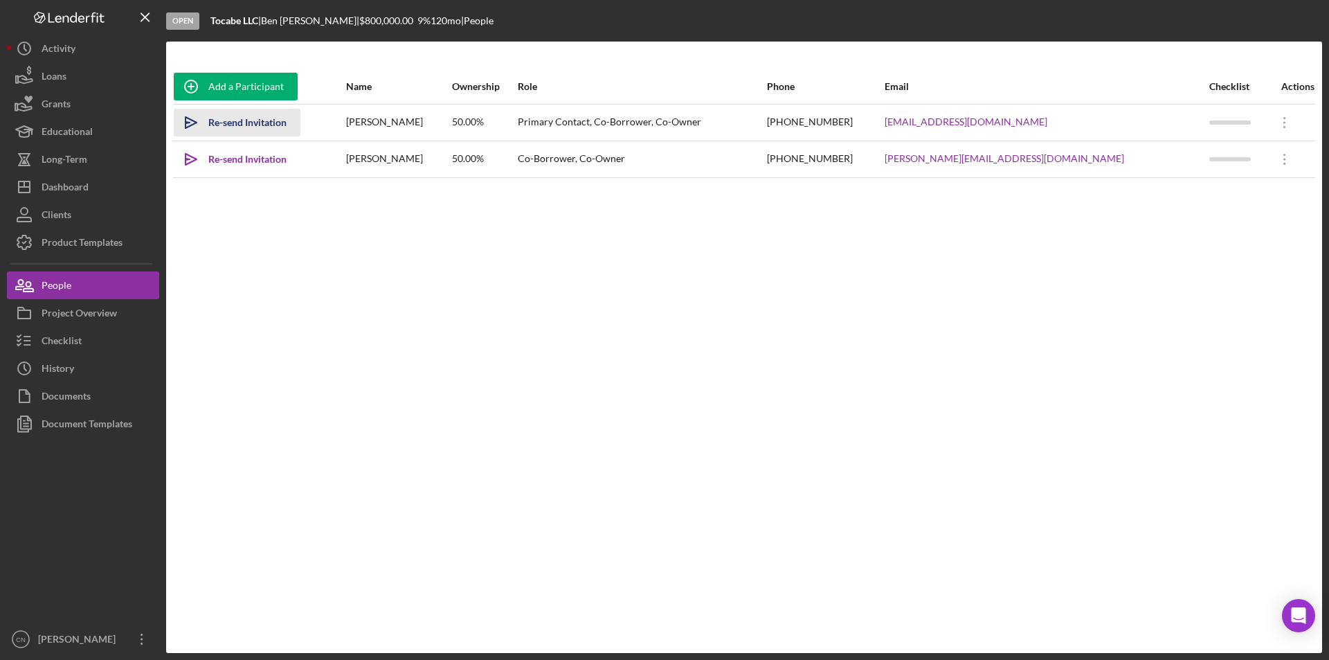
click at [232, 121] on div "Re-send Invitation" at bounding box center [247, 123] width 78 height 28
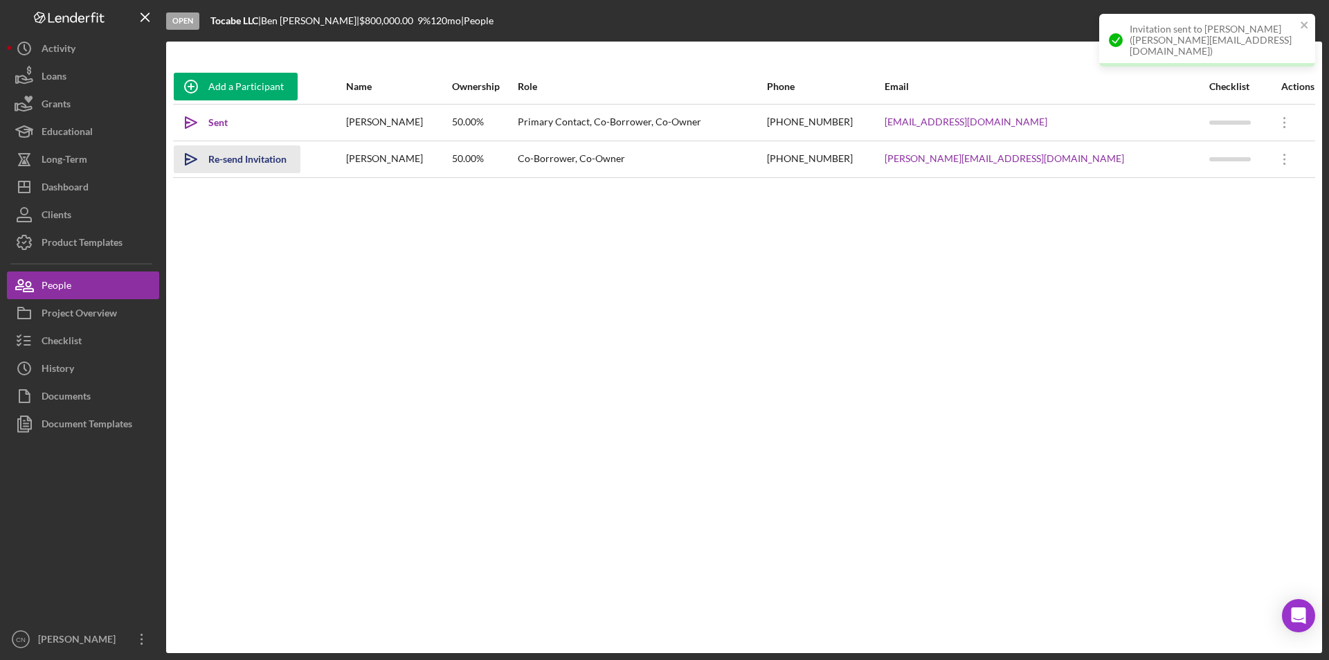
click at [224, 156] on div "Re-send Invitation" at bounding box center [247, 159] width 78 height 28
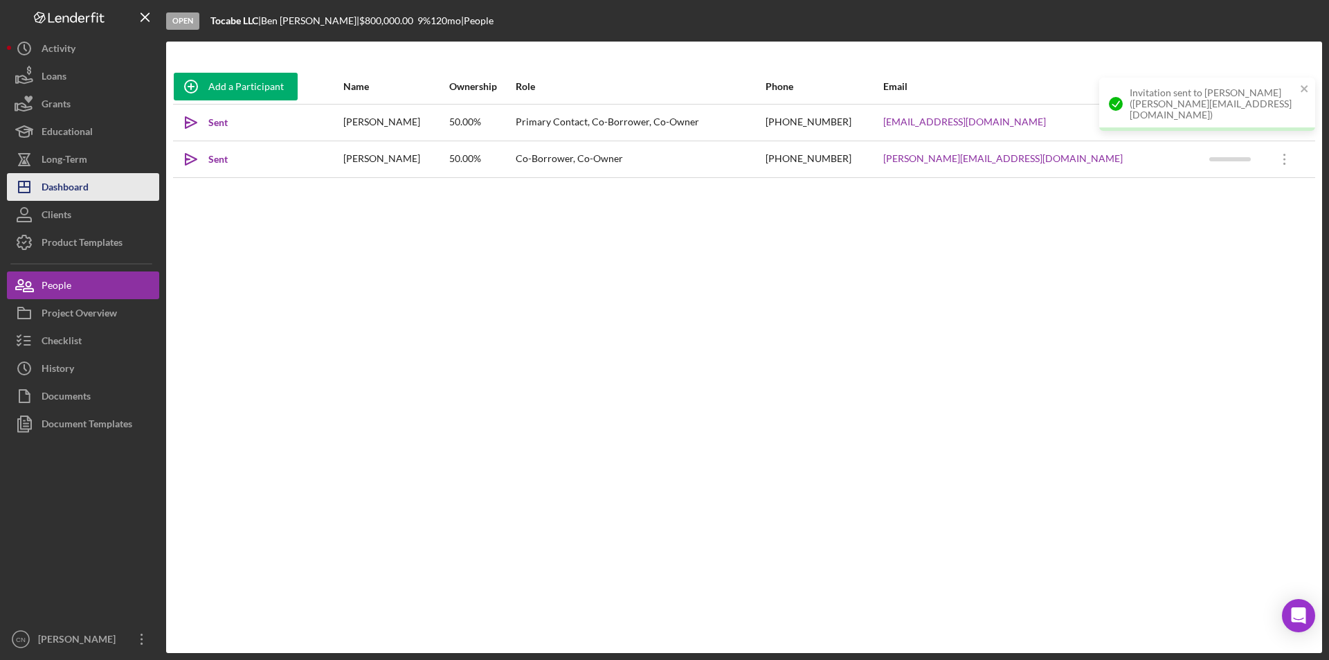
click at [65, 183] on div "Dashboard" at bounding box center [65, 188] width 47 height 31
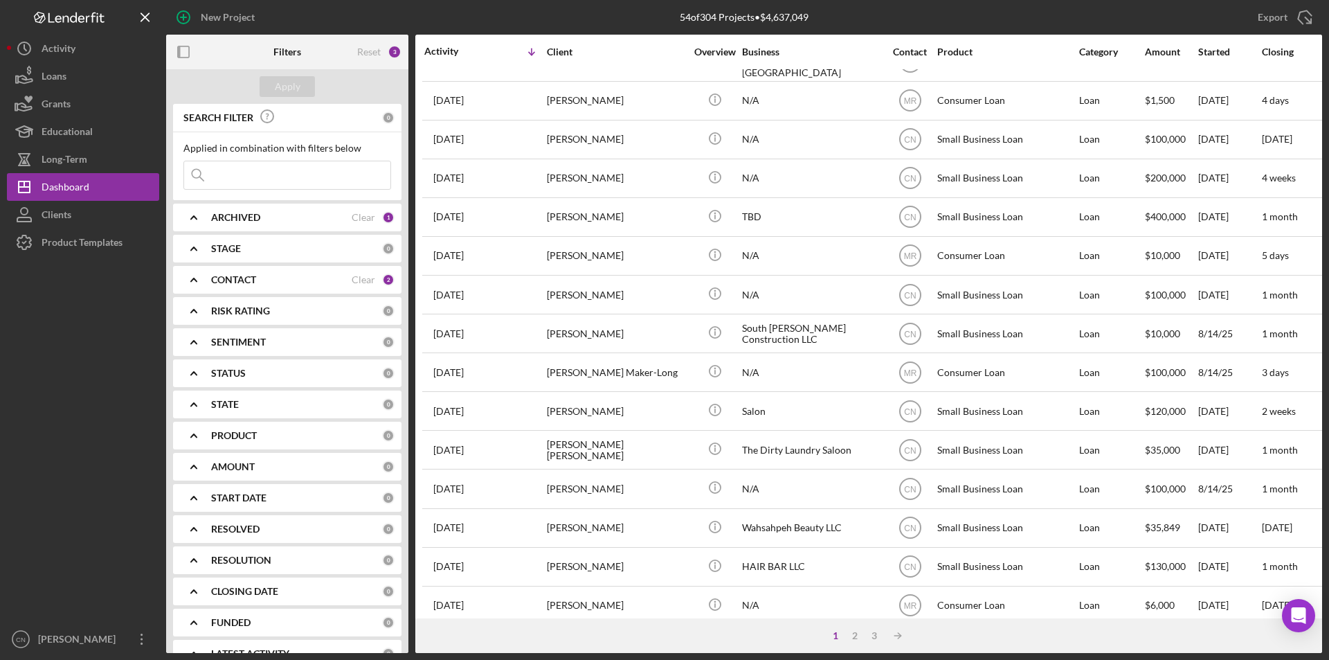
scroll to position [439, 0]
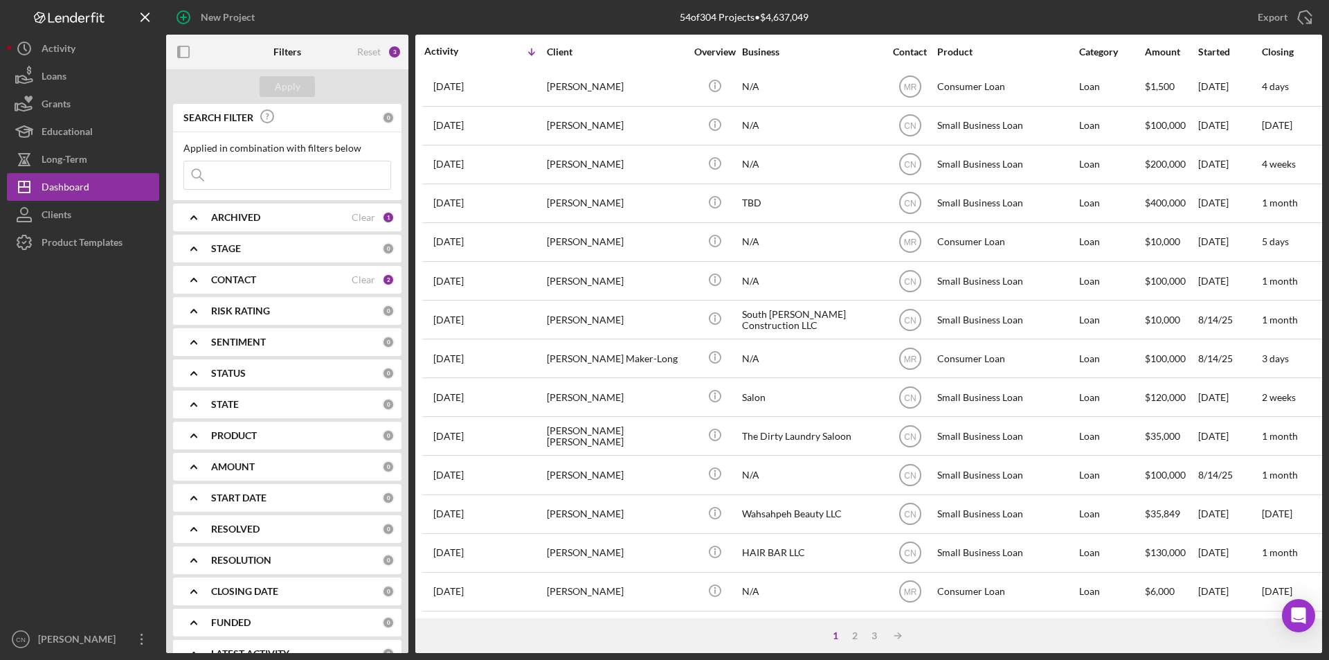
click at [853, 628] on div "1 2 3 Icon/Table Sort Arrow" at bounding box center [868, 635] width 907 height 35
click at [878, 634] on div "3" at bounding box center [873, 635] width 19 height 11
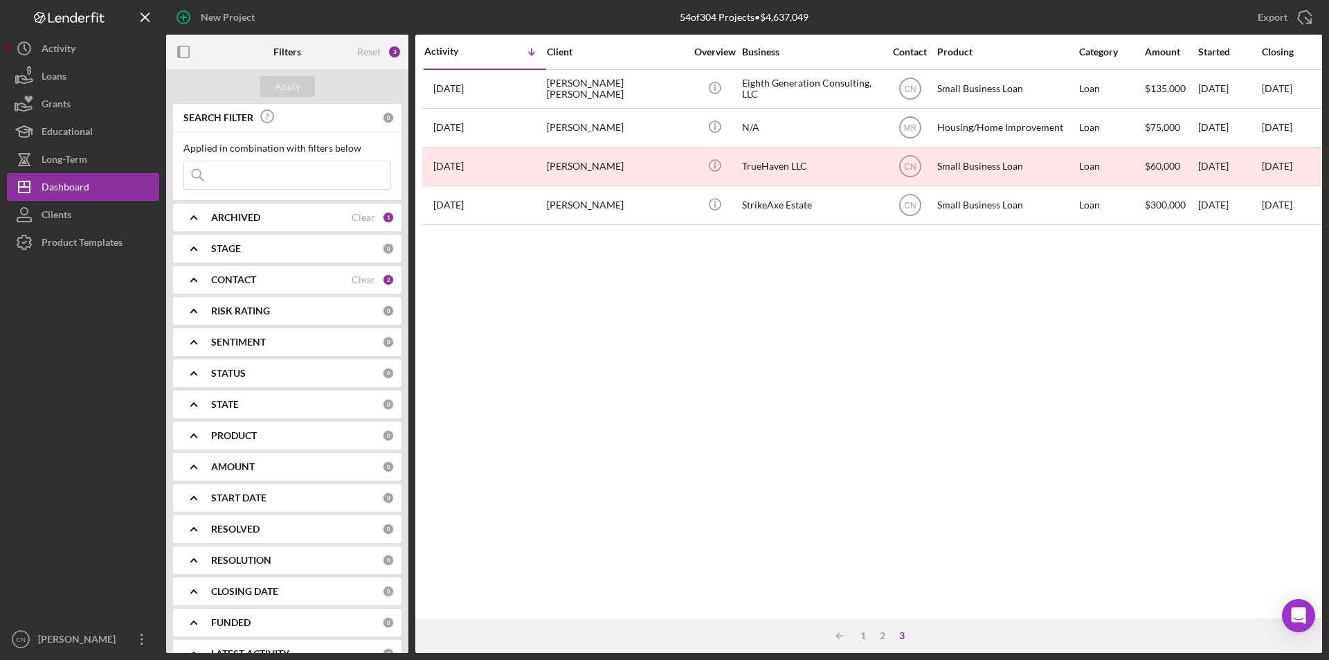
scroll to position [0, 0]
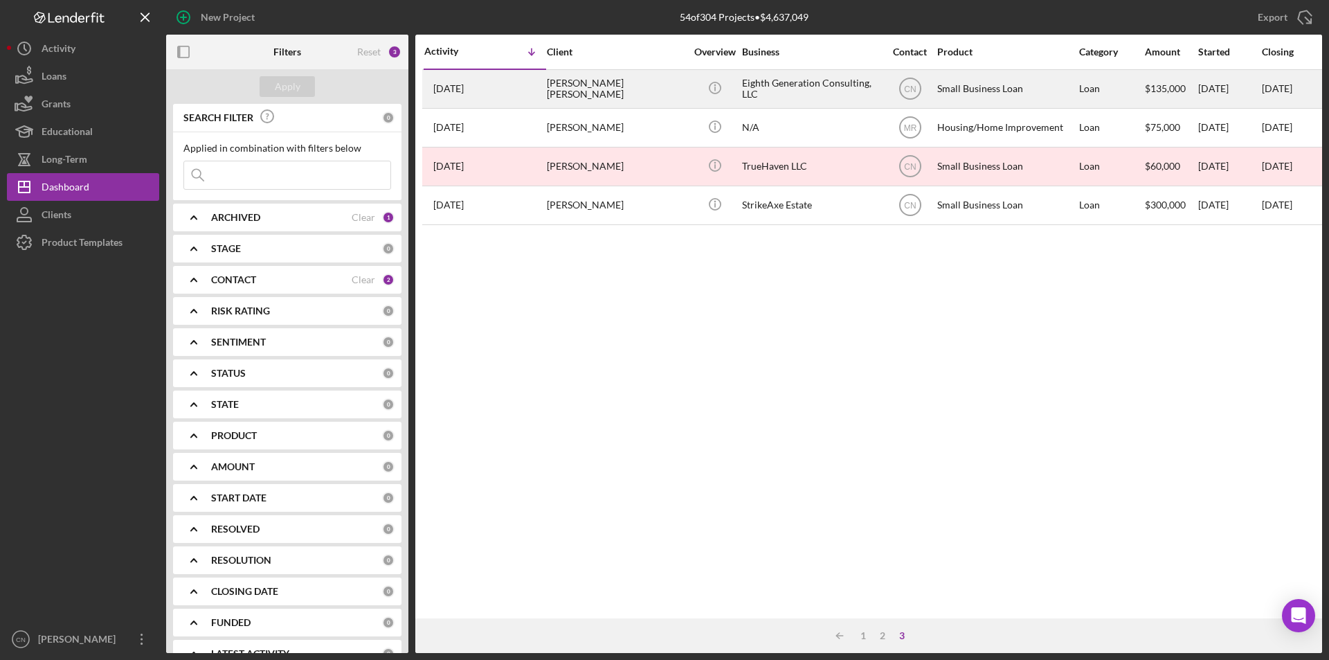
click at [568, 88] on div "[PERSON_NAME] [PERSON_NAME]" at bounding box center [616, 89] width 138 height 37
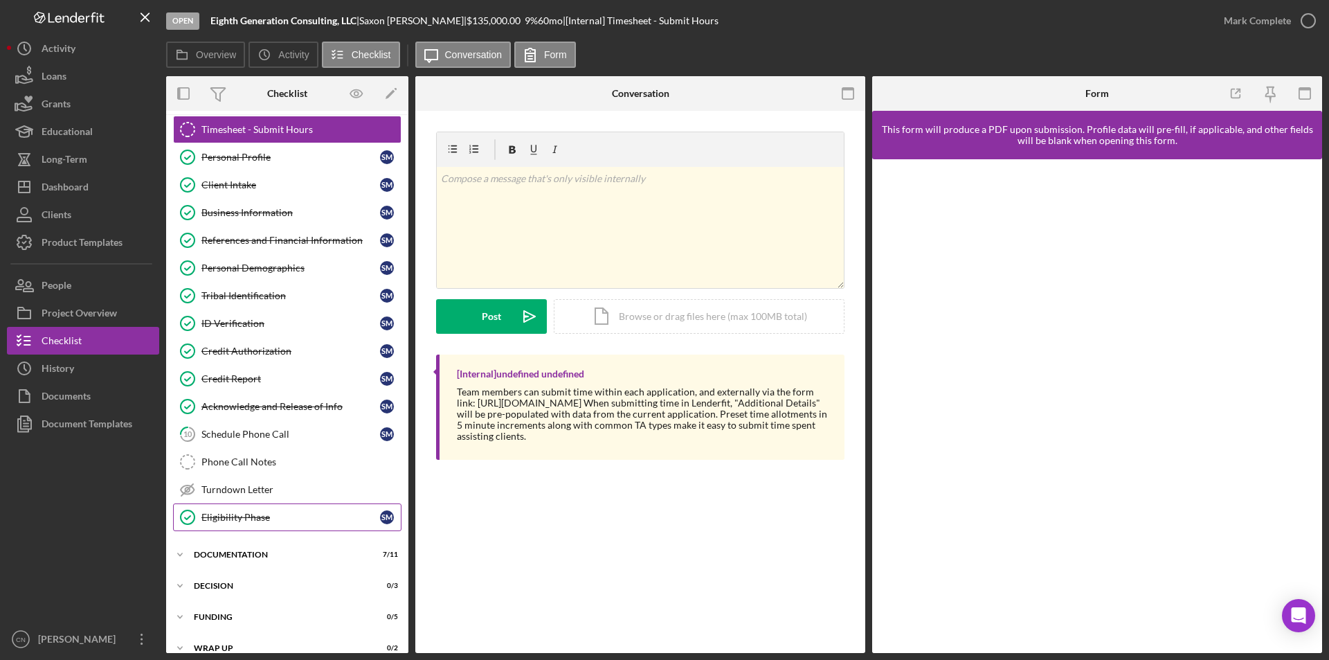
scroll to position [47, 0]
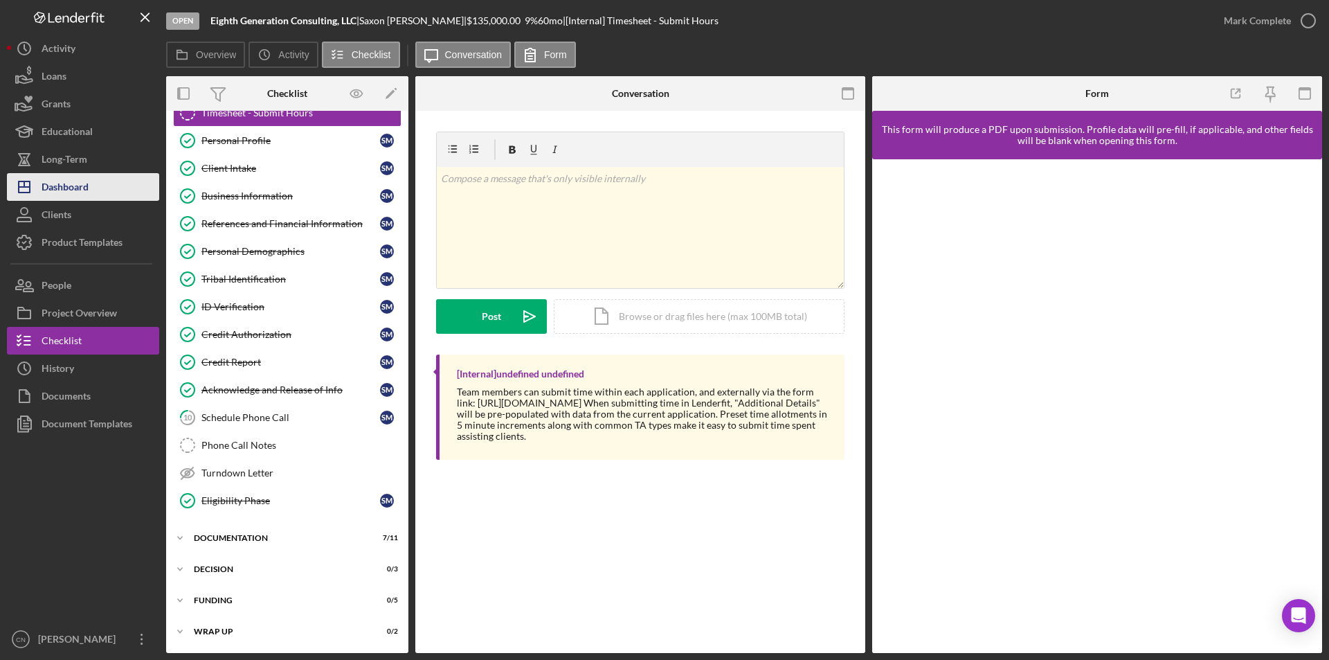
click at [64, 184] on div "Dashboard" at bounding box center [65, 188] width 47 height 31
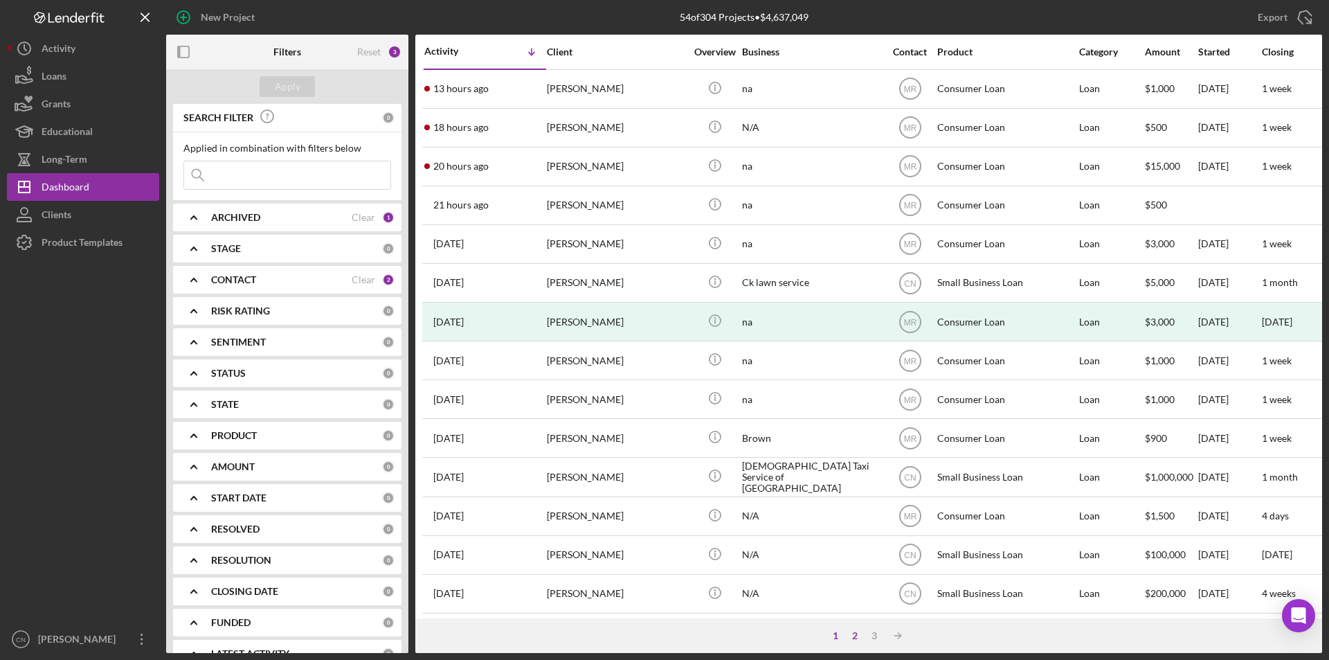
click at [855, 635] on div "2" at bounding box center [854, 635] width 19 height 11
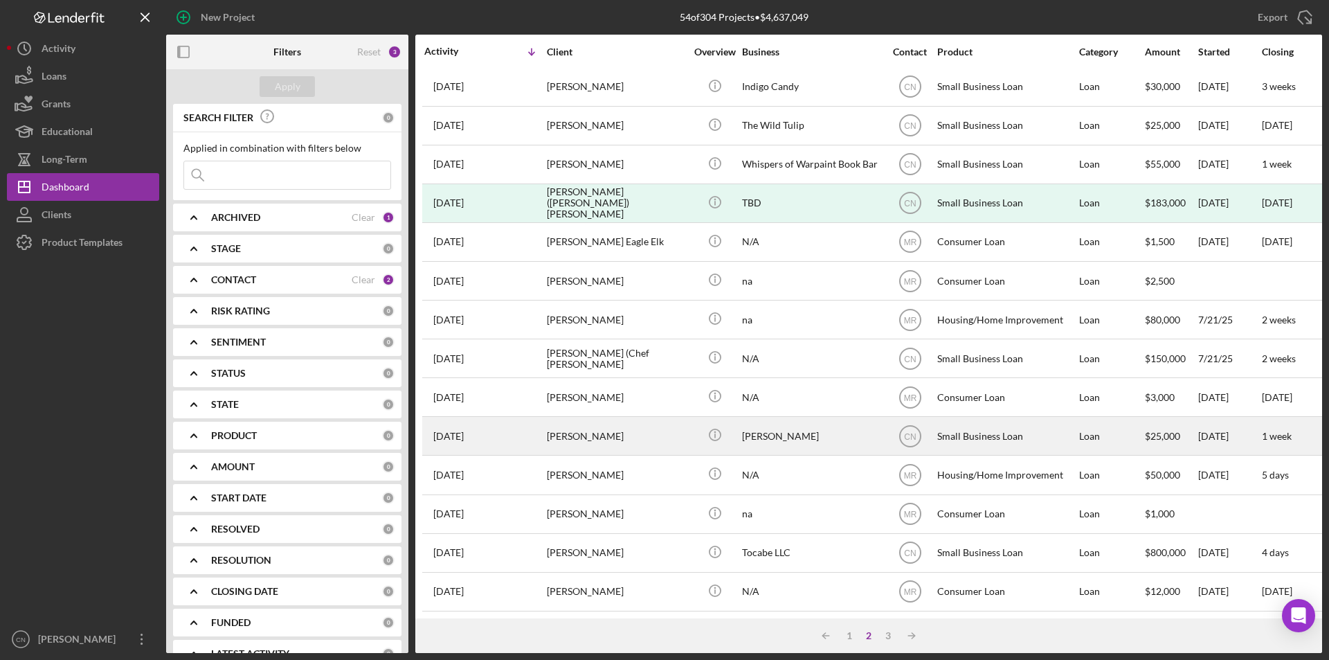
scroll to position [439, 0]
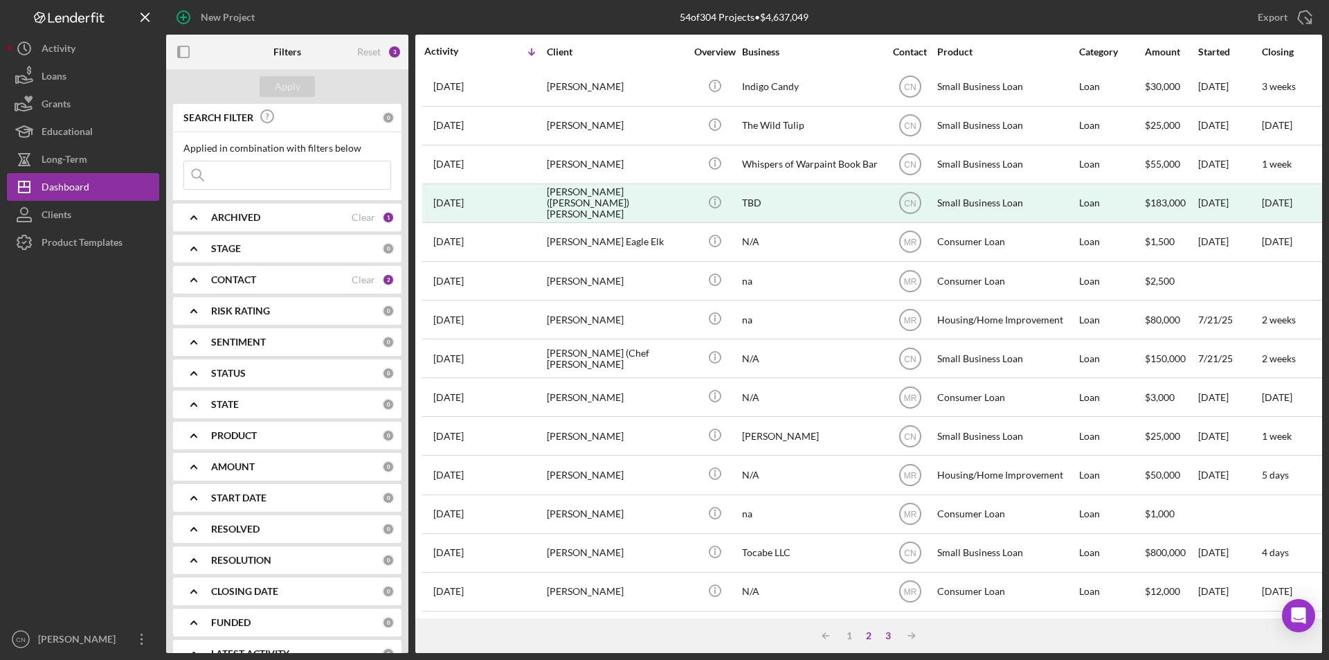
click at [885, 635] on div "3" at bounding box center [887, 635] width 19 height 11
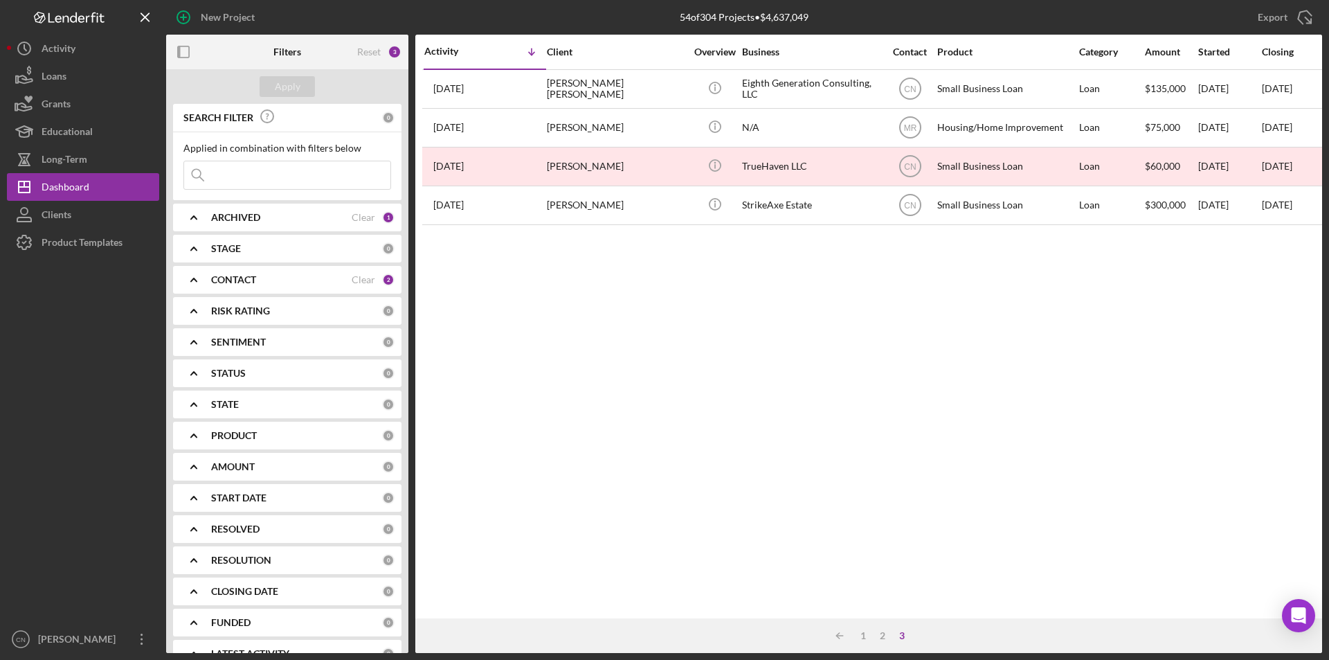
scroll to position [0, 0]
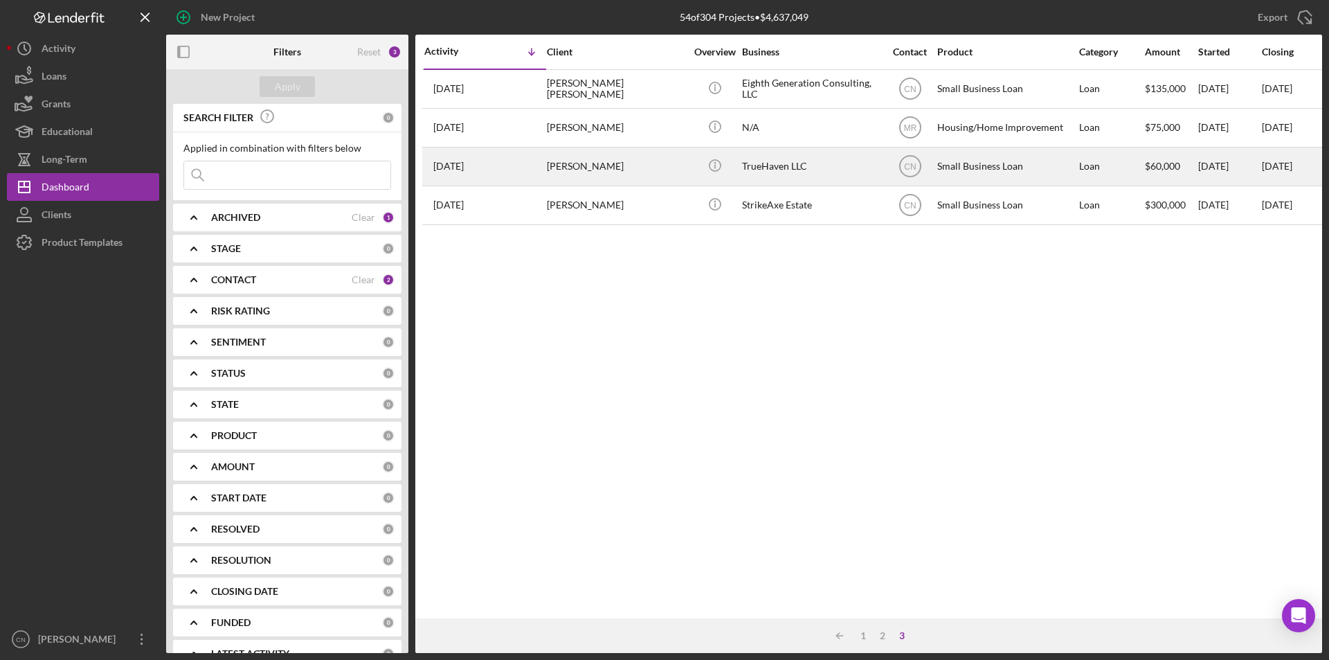
click at [575, 161] on div "[PERSON_NAME]" at bounding box center [616, 166] width 138 height 37
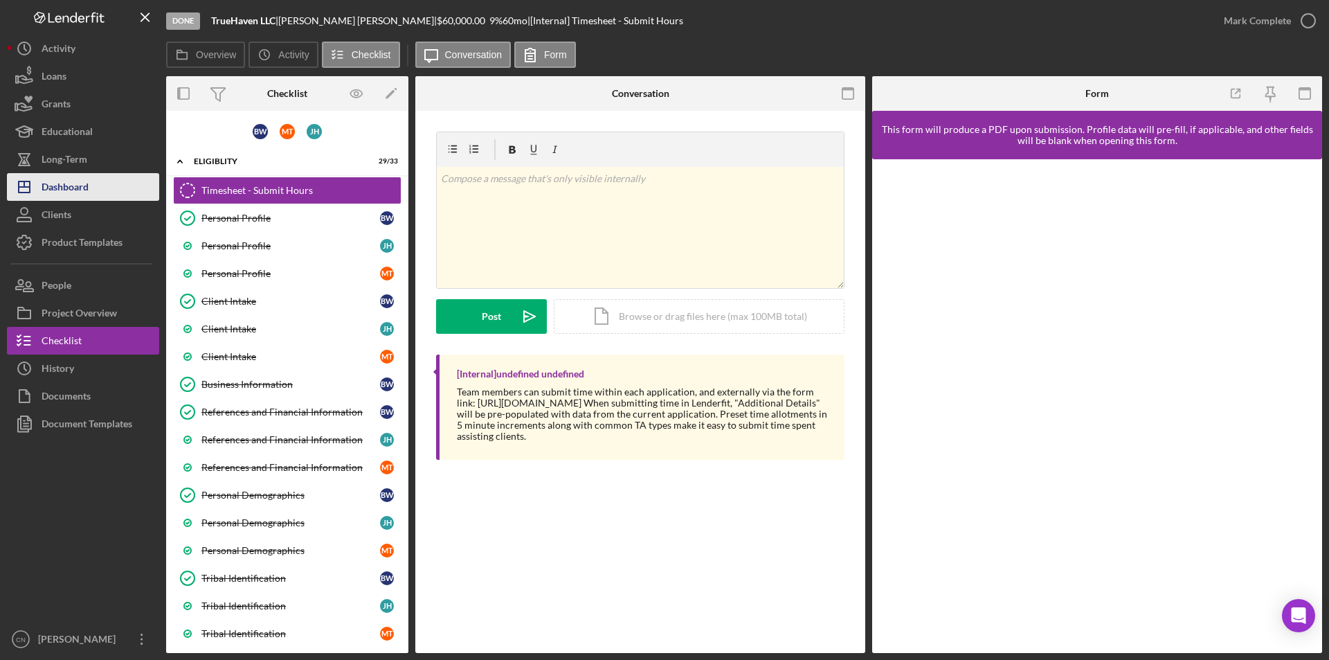
click at [66, 188] on div "Dashboard" at bounding box center [65, 188] width 47 height 31
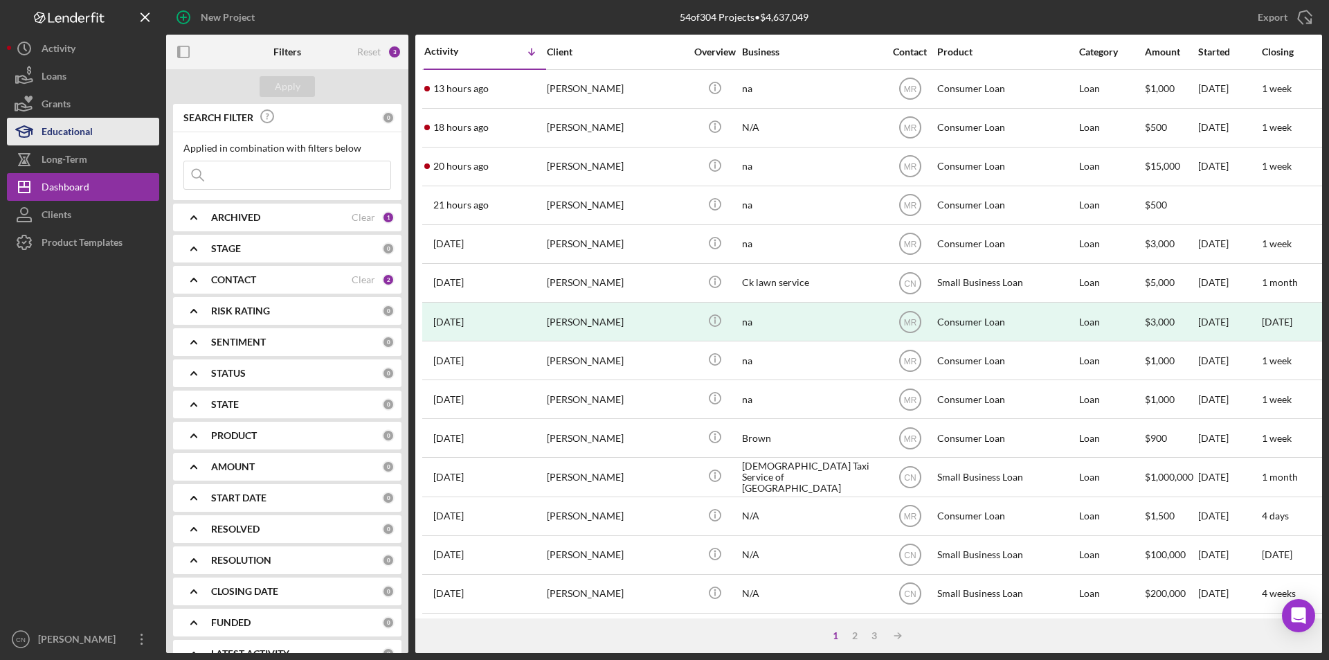
click at [58, 131] on div "Educational" at bounding box center [67, 133] width 51 height 31
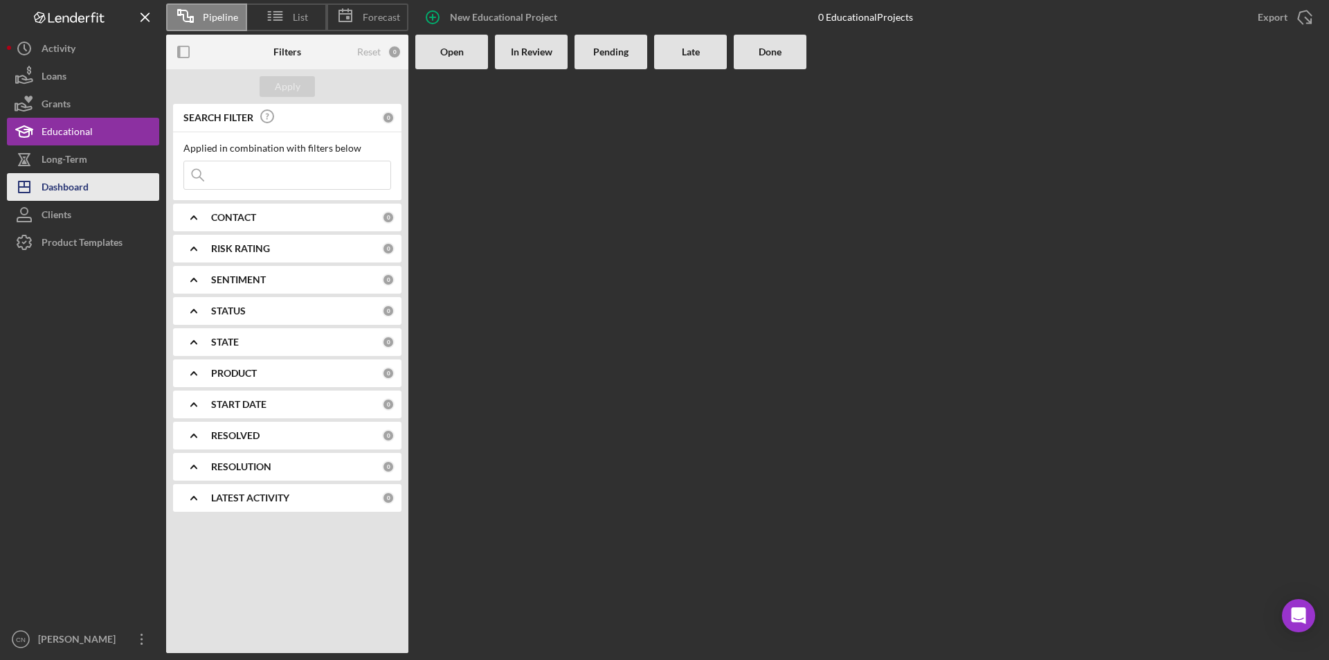
click at [68, 186] on div "Dashboard" at bounding box center [65, 188] width 47 height 31
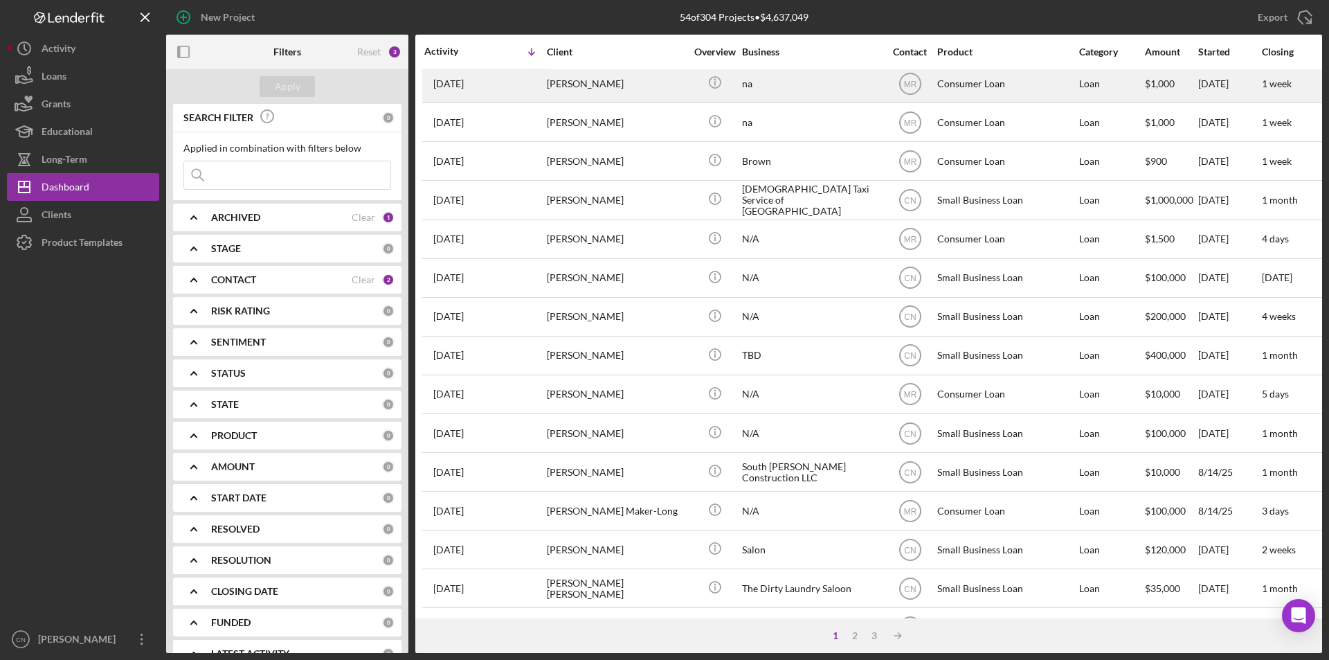
scroll to position [439, 0]
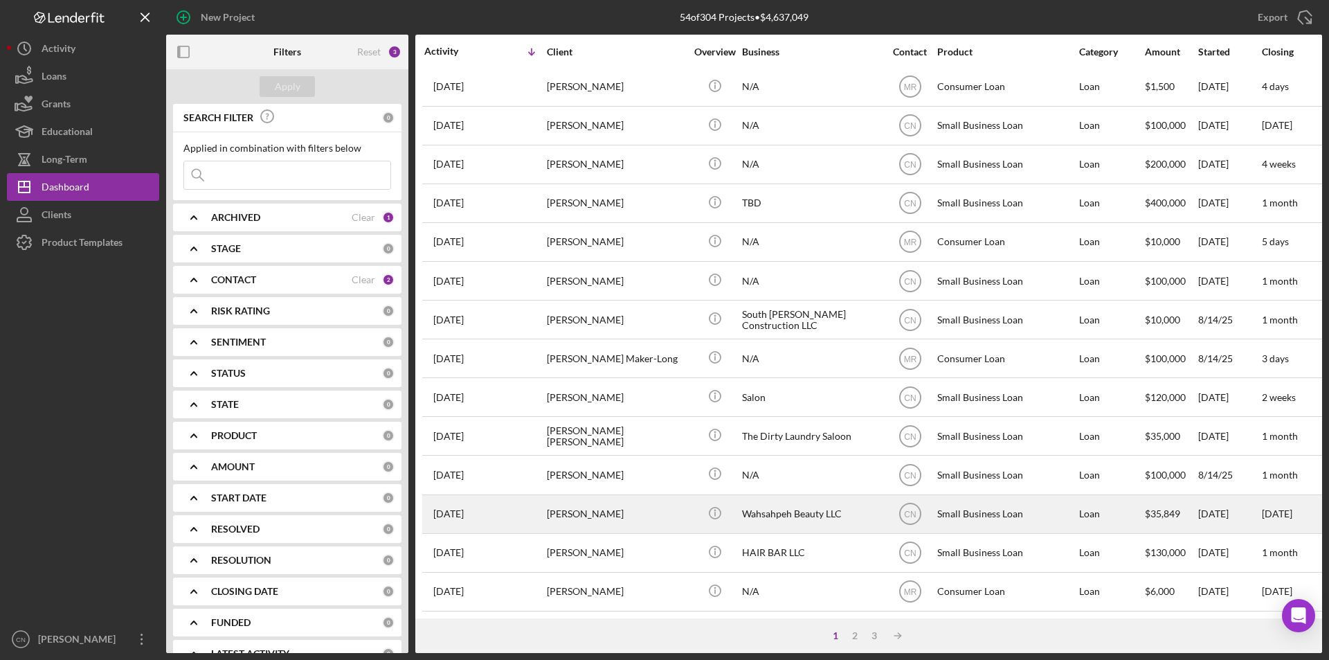
click at [597, 504] on div "[PERSON_NAME]" at bounding box center [616, 514] width 138 height 37
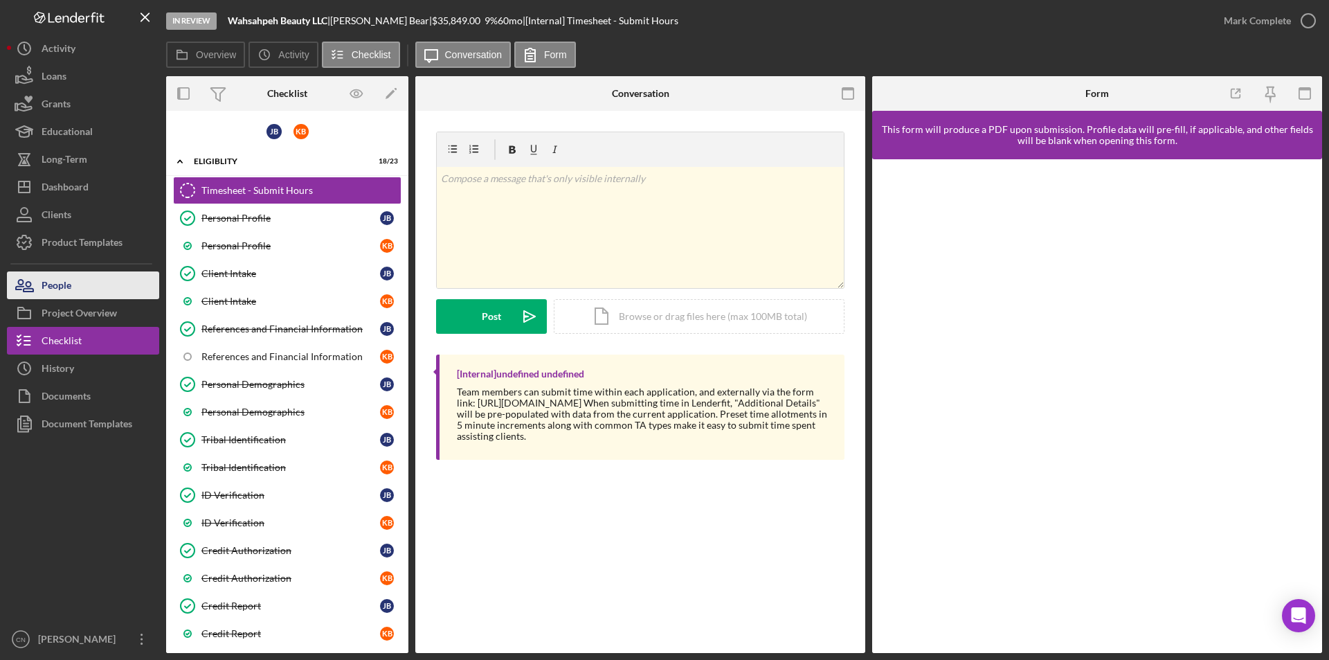
click at [66, 291] on div "People" at bounding box center [57, 286] width 30 height 31
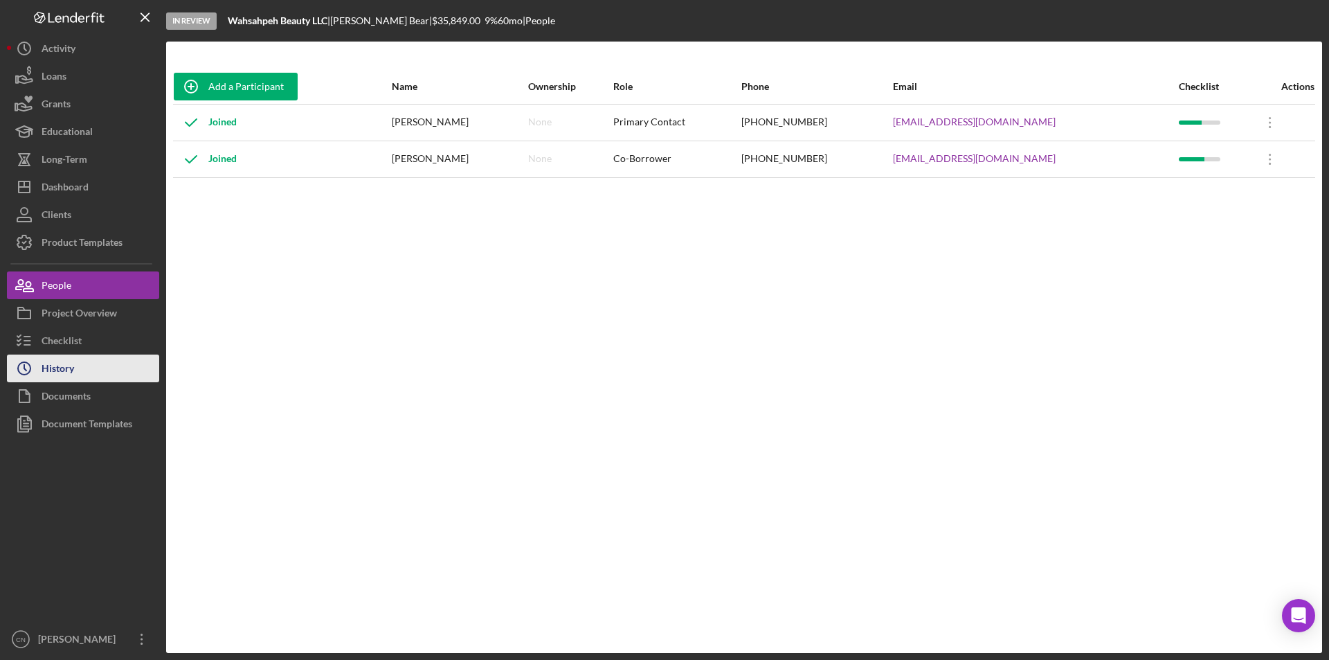
click at [75, 371] on button "Icon/History History" at bounding box center [83, 368] width 152 height 28
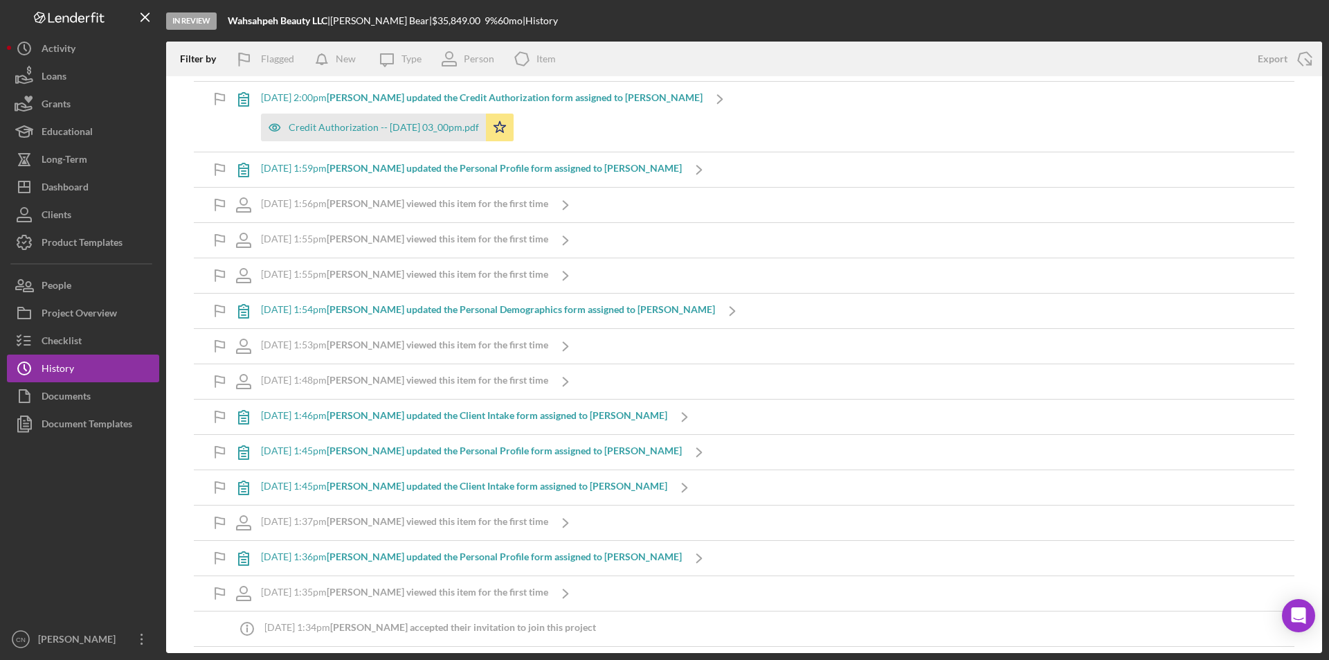
scroll to position [2215, 0]
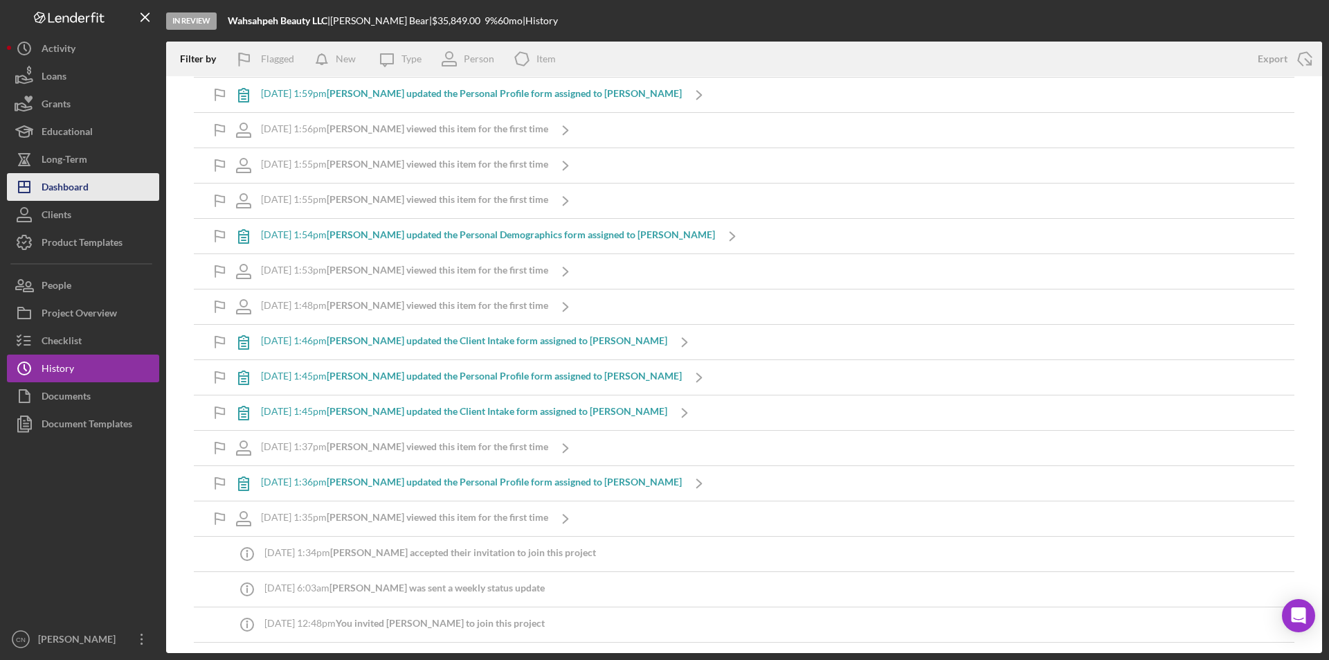
click at [68, 186] on div "Dashboard" at bounding box center [65, 188] width 47 height 31
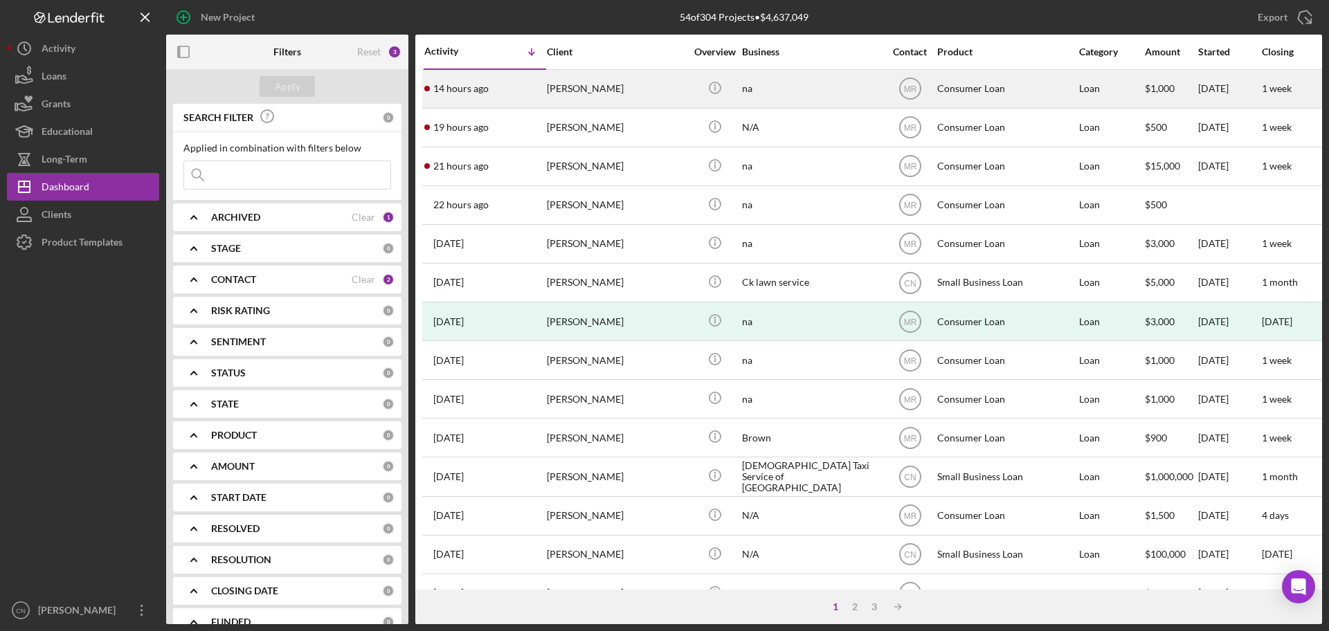
click at [570, 89] on div "[PERSON_NAME]" at bounding box center [616, 89] width 138 height 37
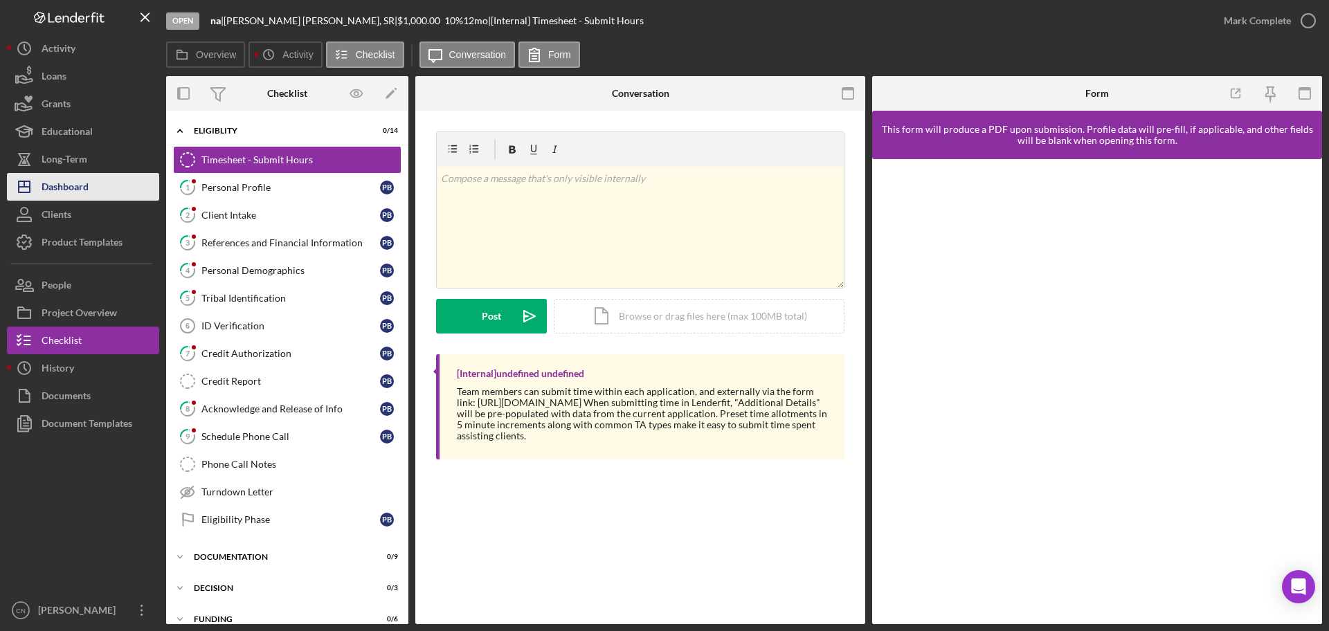
click at [60, 193] on div "Dashboard" at bounding box center [65, 188] width 47 height 31
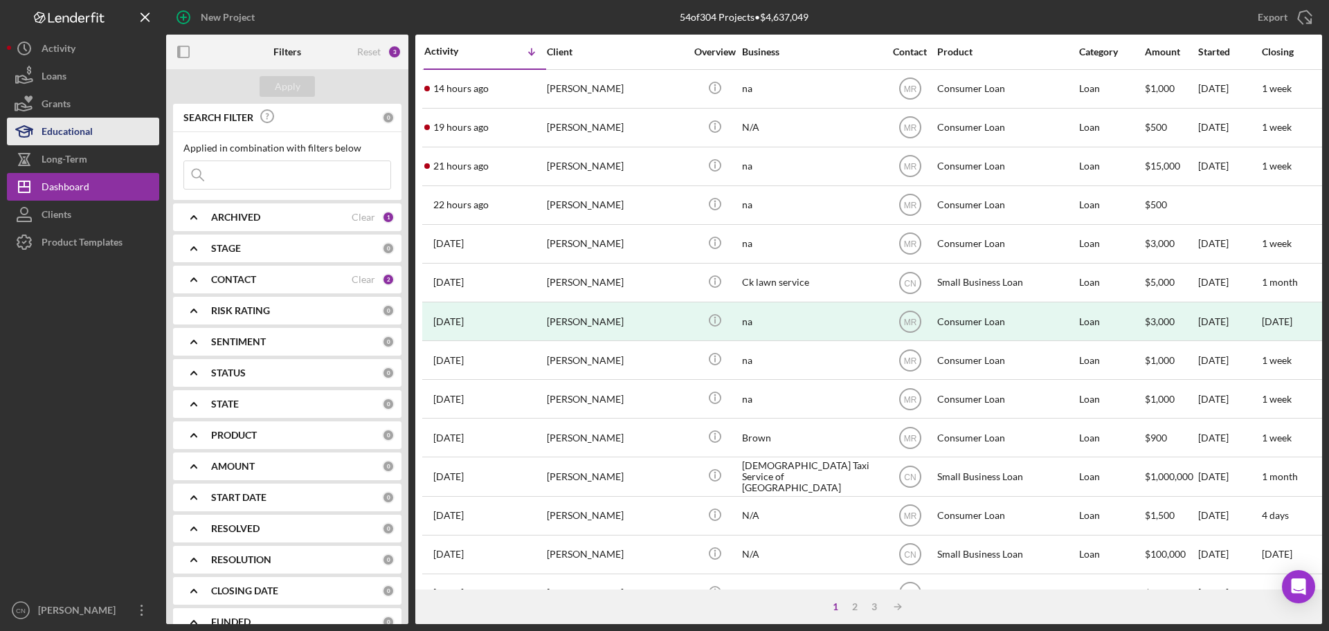
click at [62, 129] on div "Educational" at bounding box center [67, 133] width 51 height 31
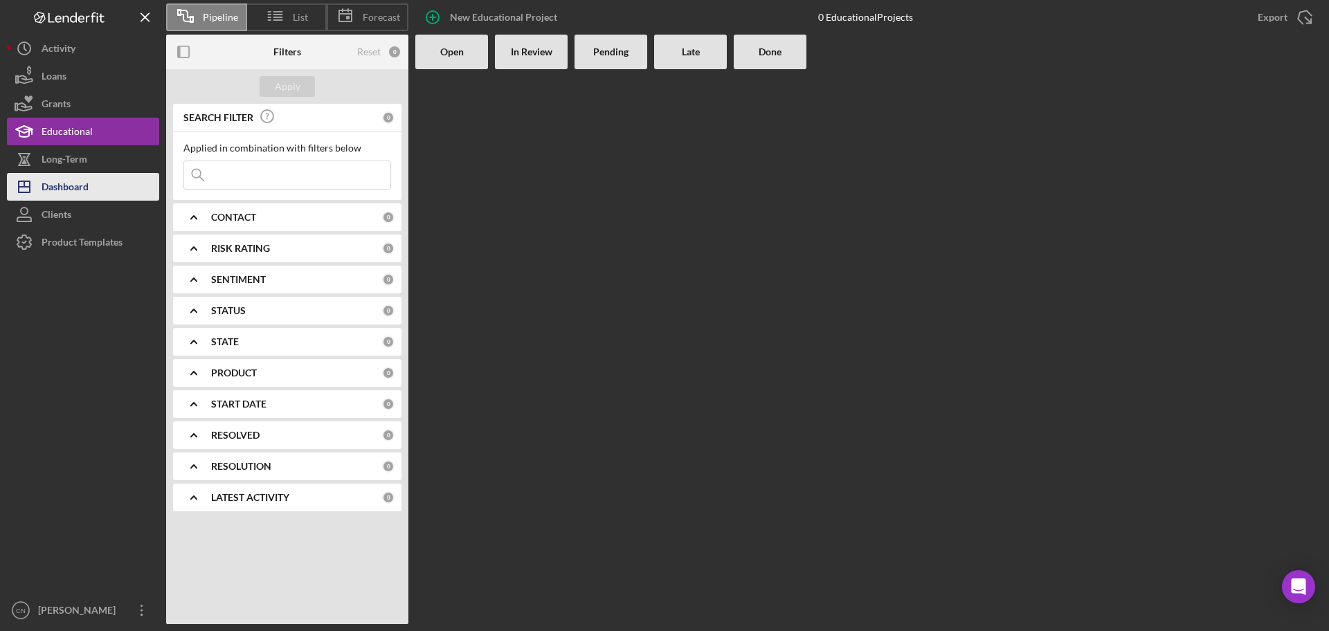
click at [59, 184] on div "Dashboard" at bounding box center [65, 188] width 47 height 31
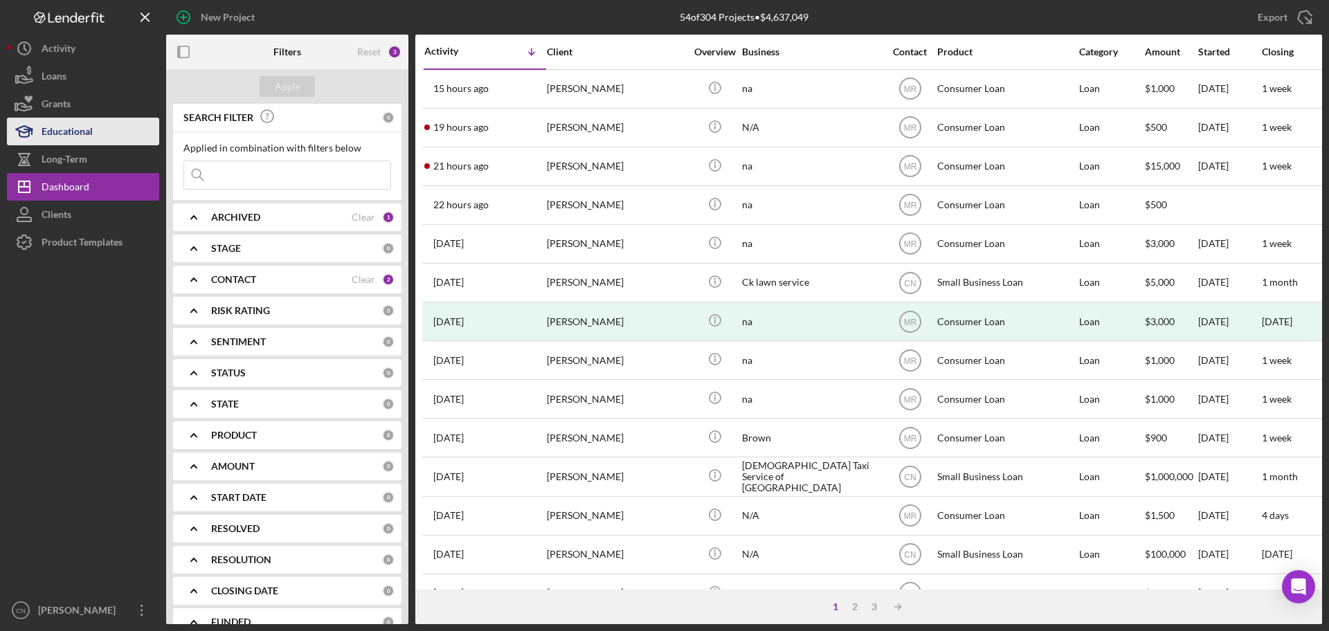
drag, startPoint x: 60, startPoint y: 107, endPoint x: 60, endPoint y: 129, distance: 22.2
click at [60, 107] on div "Grants" at bounding box center [56, 105] width 29 height 31
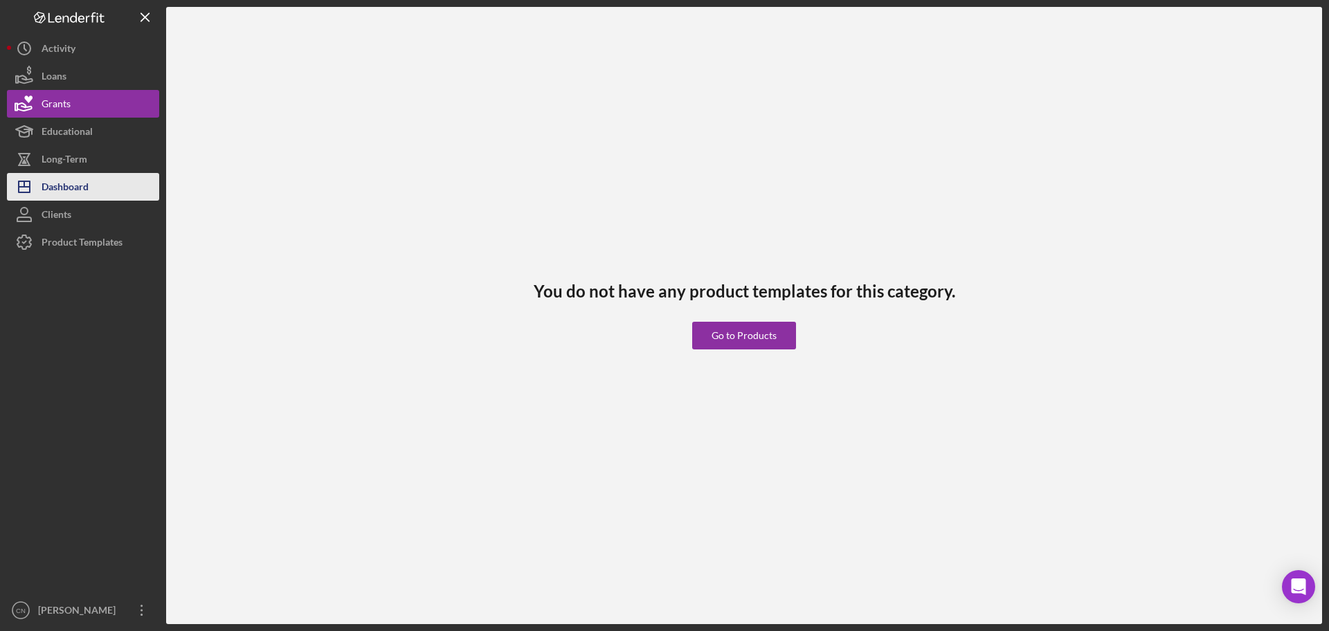
click at [64, 177] on div "Dashboard" at bounding box center [65, 188] width 47 height 31
